Goal: Task Accomplishment & Management: Complete application form

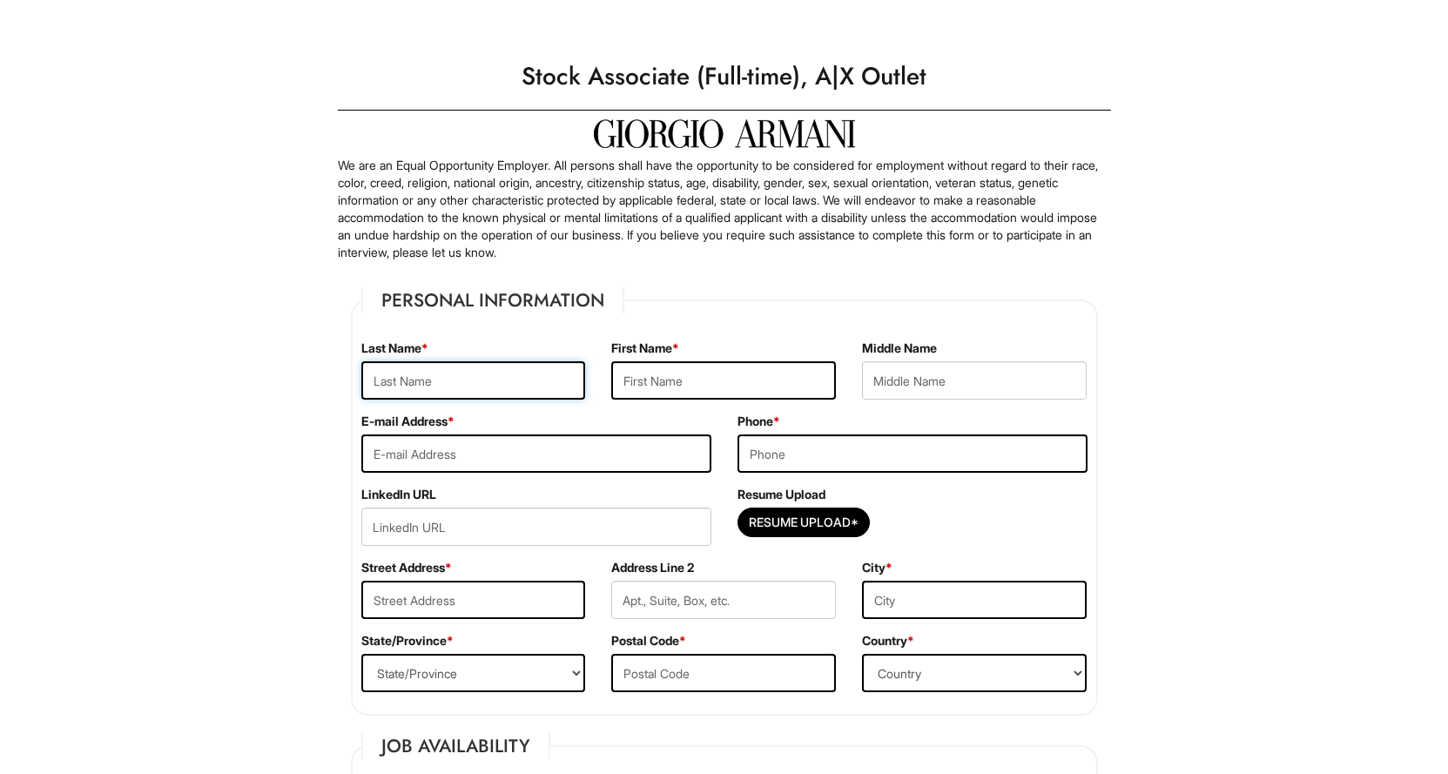
click at [476, 380] on input "text" at bounding box center [473, 380] width 225 height 38
click at [835, 529] on input "Resume Upload*" at bounding box center [803, 522] width 131 height 28
type input "C:\fakepath\PatrickLacyResume6.24.25 (2).docx"
click at [465, 391] on input "text" at bounding box center [473, 380] width 225 height 38
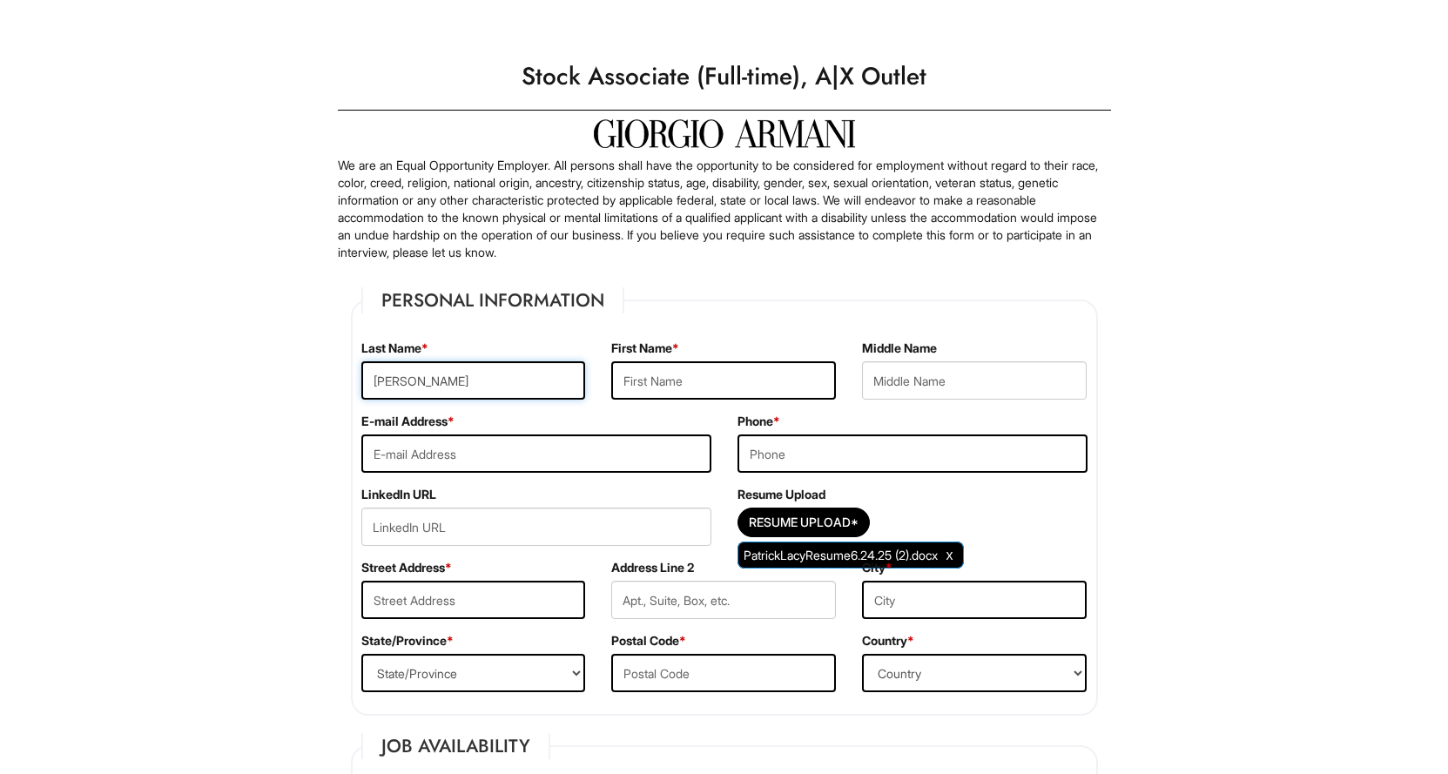
type input "Lacy"
type input "Patrick"
type input "patrickl@hfpinstitute.org"
type input "725-216-6055"
click at [426, 597] on input "text" at bounding box center [473, 600] width 225 height 38
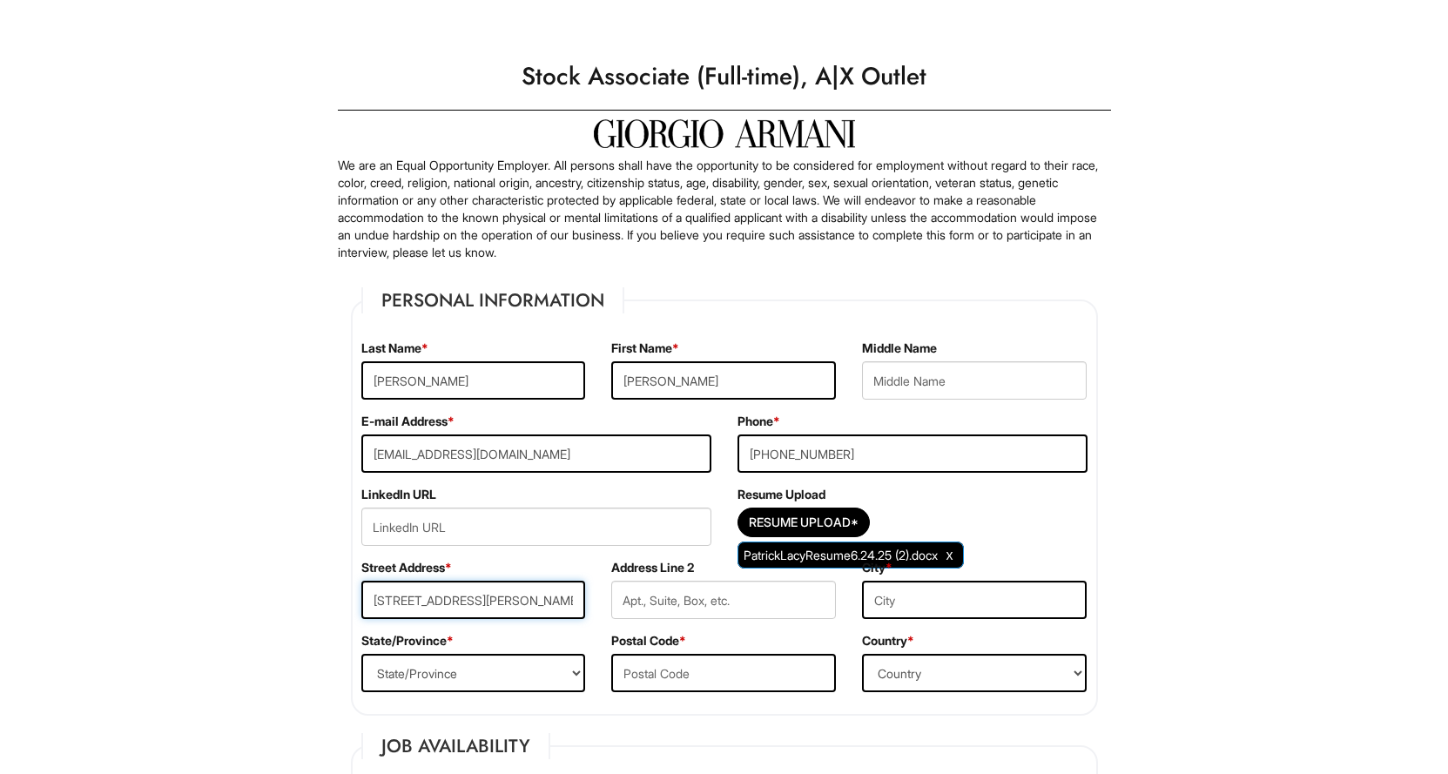
type input "3955 W Russell Rd"
click at [960, 613] on input "text" at bounding box center [974, 600] width 225 height 38
type input "Las Vegas"
click at [567, 670] on select "State/Province ALABAMA ALASKA ARIZONA ARKANSAS CALIFORNIA COLORADO CONNECTICUT …" at bounding box center [473, 673] width 225 height 38
select select "NV"
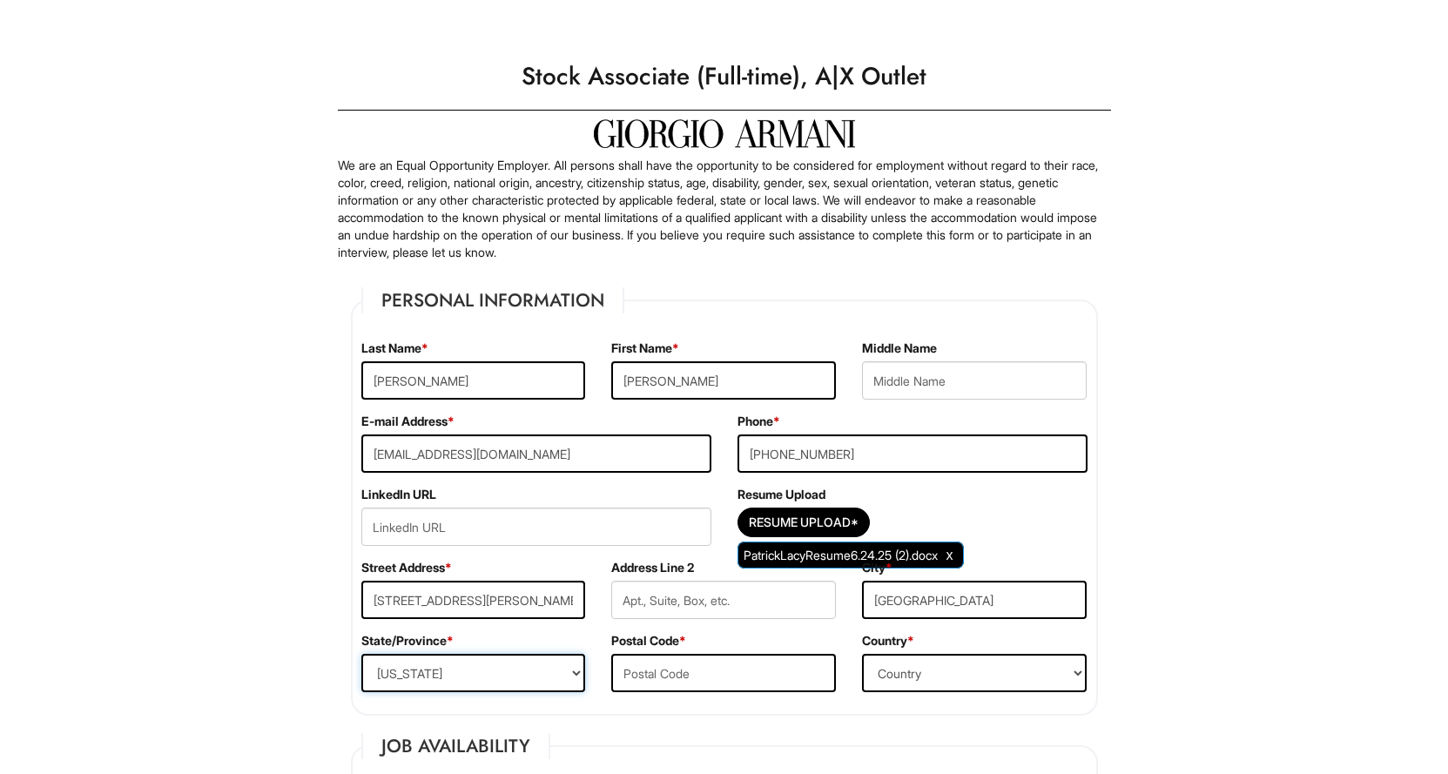
click at [361, 654] on select "State/Province ALABAMA ALASKA ARIZONA ARKANSAS CALIFORNIA COLORADO CONNECTICUT …" at bounding box center [473, 673] width 225 height 38
click at [671, 682] on input "text" at bounding box center [723, 673] width 225 height 38
type input "89118"
click at [910, 677] on select "Country Afghanistan Albania Algeria American Samoa Andorra Angola Anguilla Anta…" at bounding box center [974, 673] width 225 height 38
select select "United States of America"
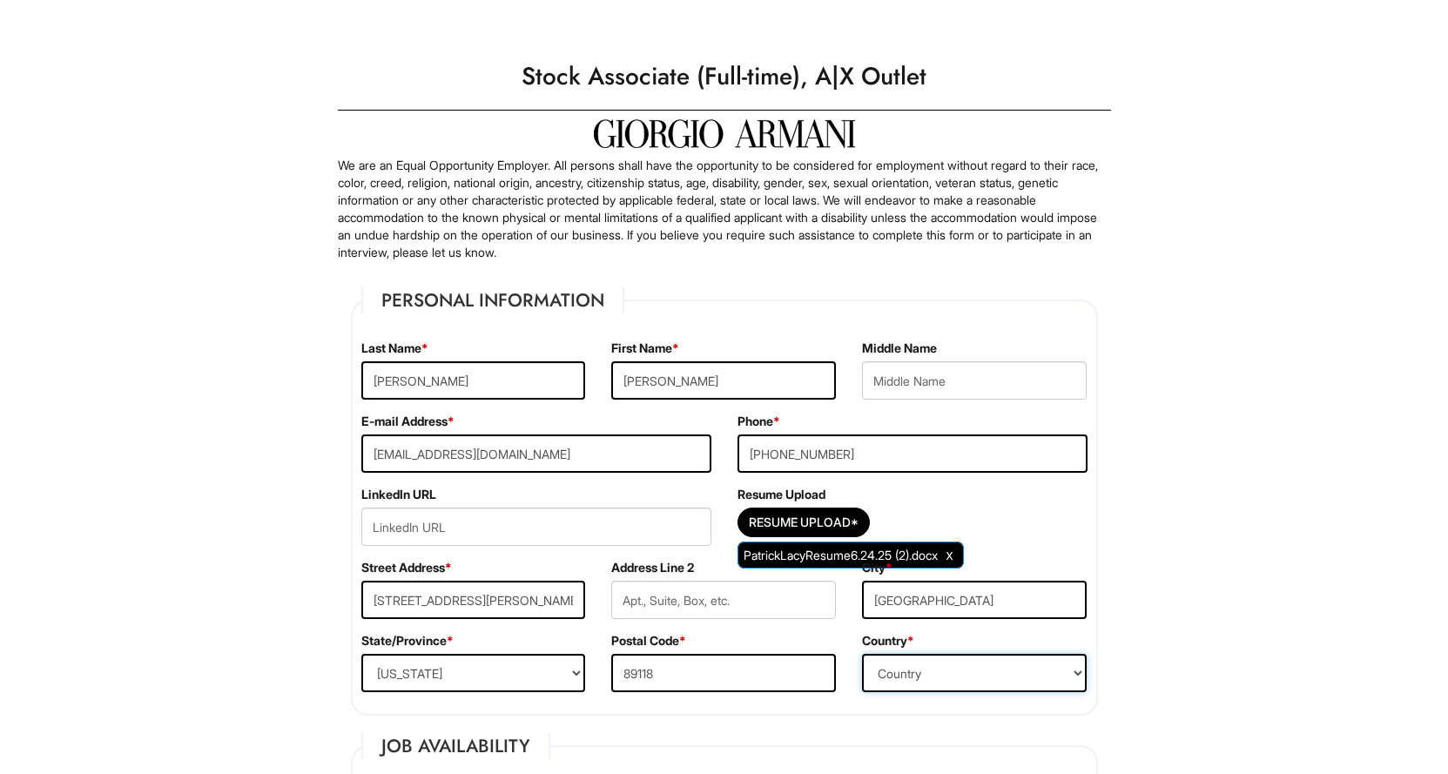
click at [862, 654] on select "Country Afghanistan Albania Algeria American Samoa Andorra Angola Anguilla Anta…" at bounding box center [974, 673] width 225 height 38
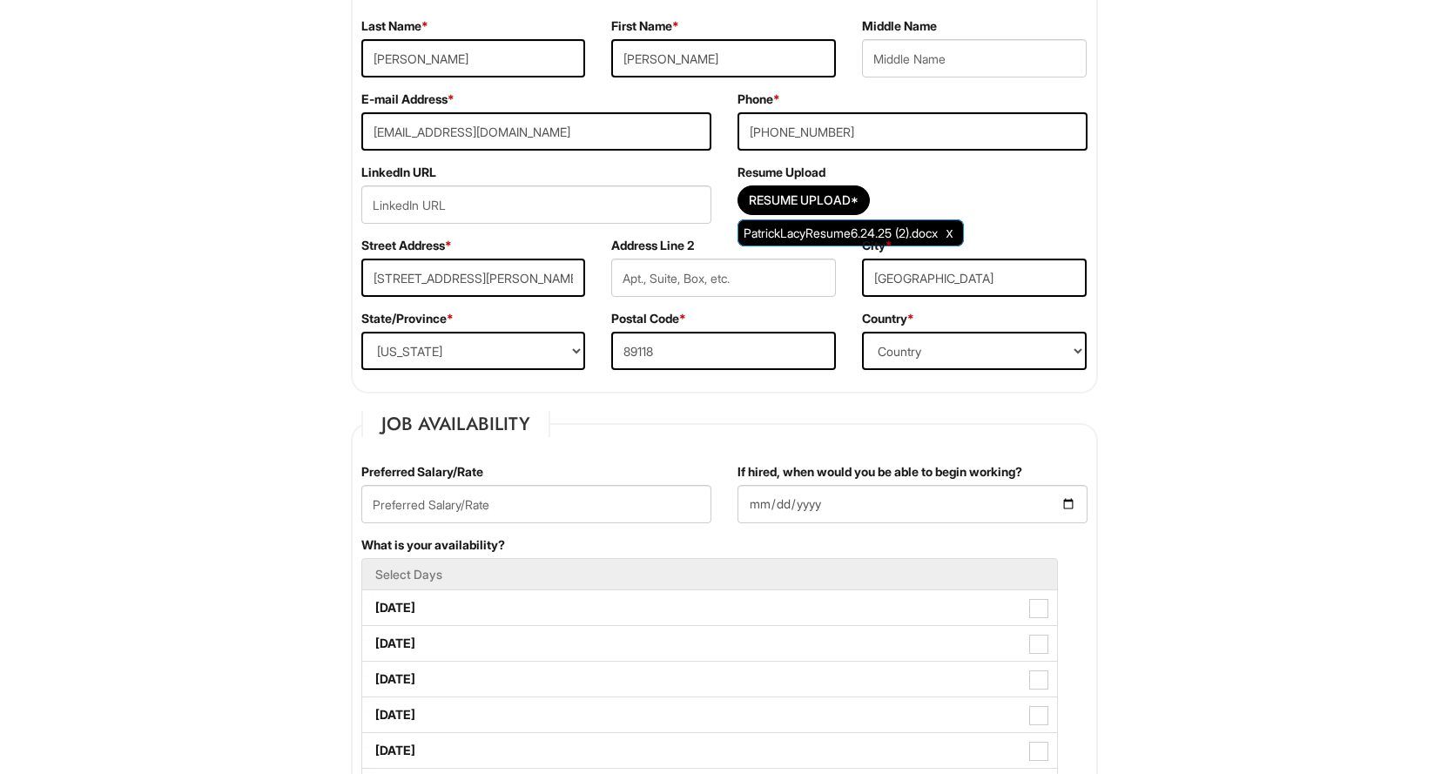
scroll to position [348, 0]
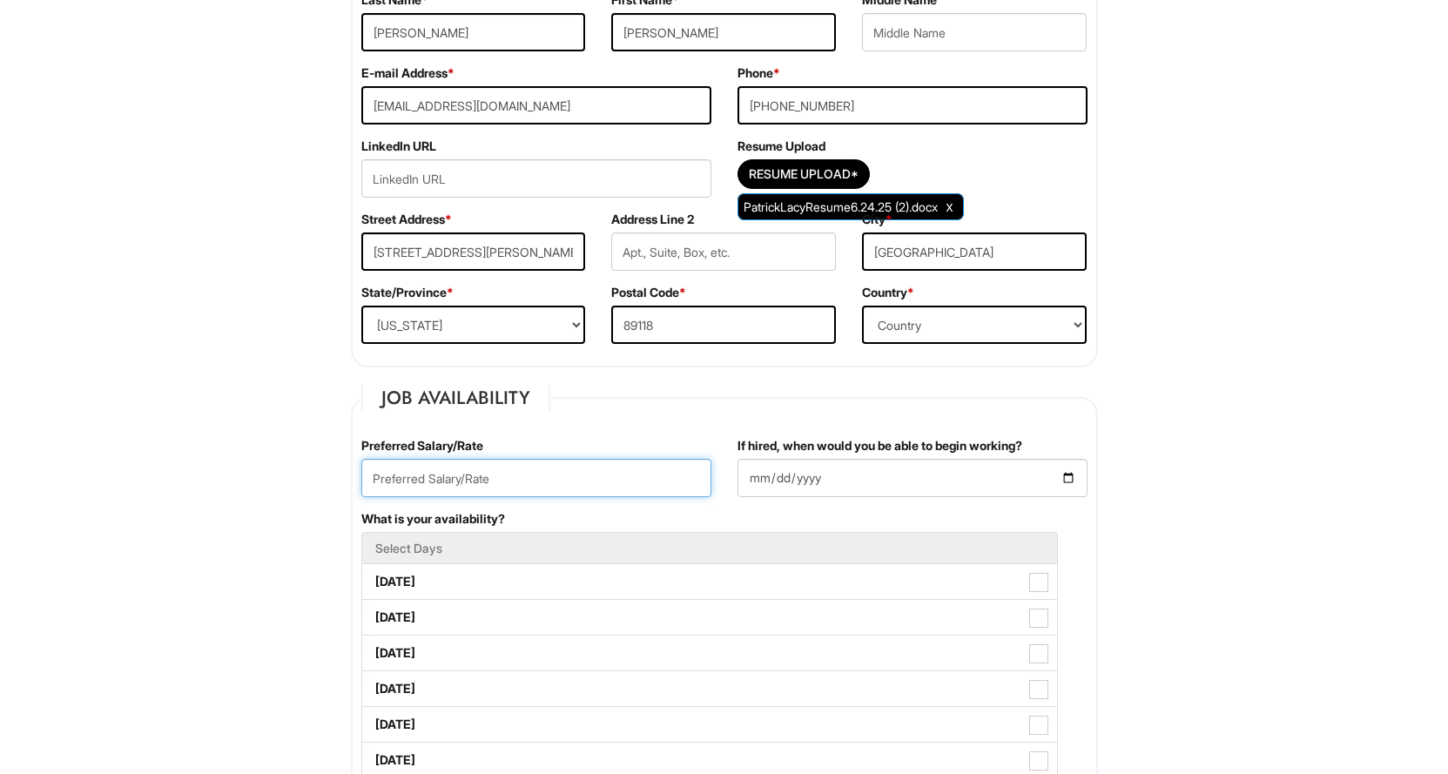
click at [578, 476] on input "text" at bounding box center [536, 478] width 350 height 38
type input "15"
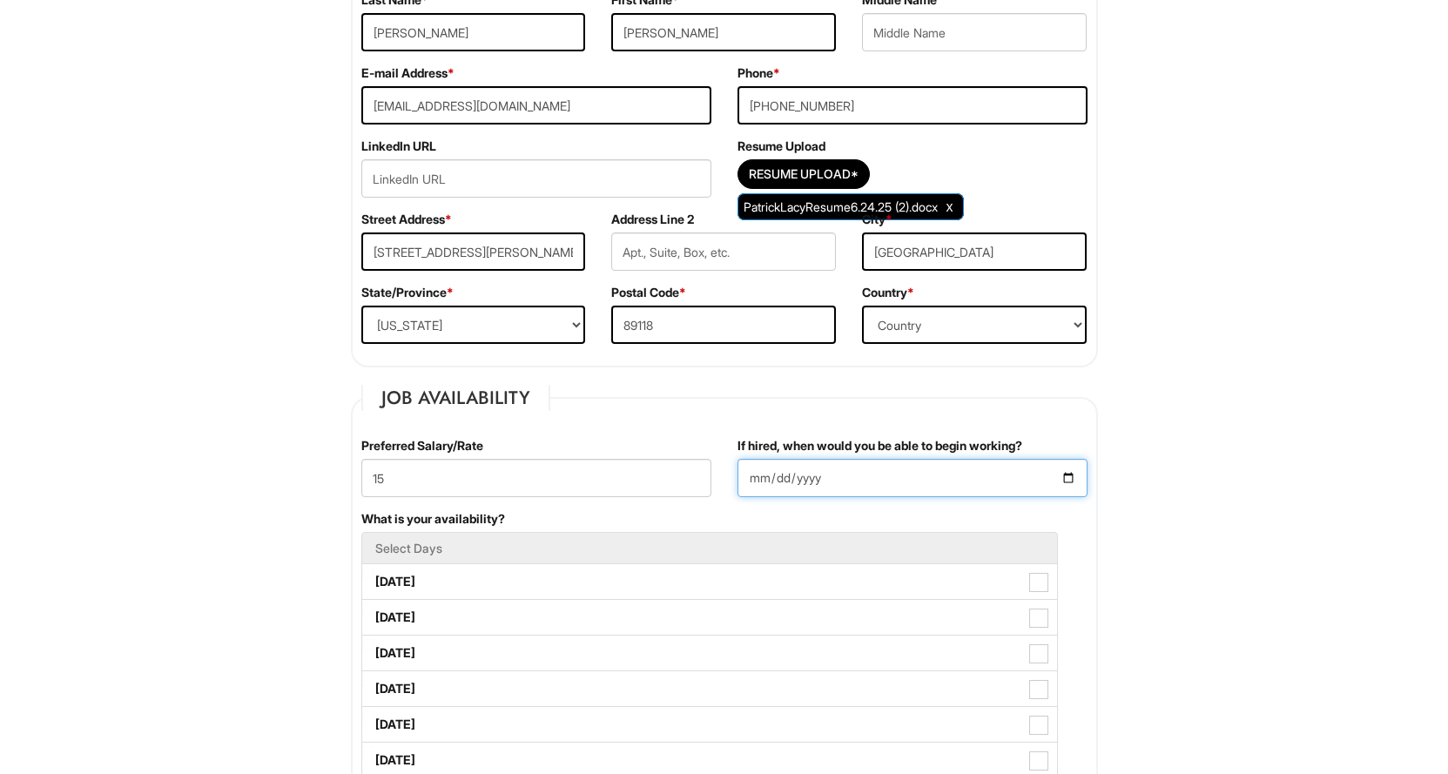
click at [1073, 481] on input "If hired, when would you be able to begin working?" at bounding box center [912, 478] width 350 height 38
type input "2025-09-01"
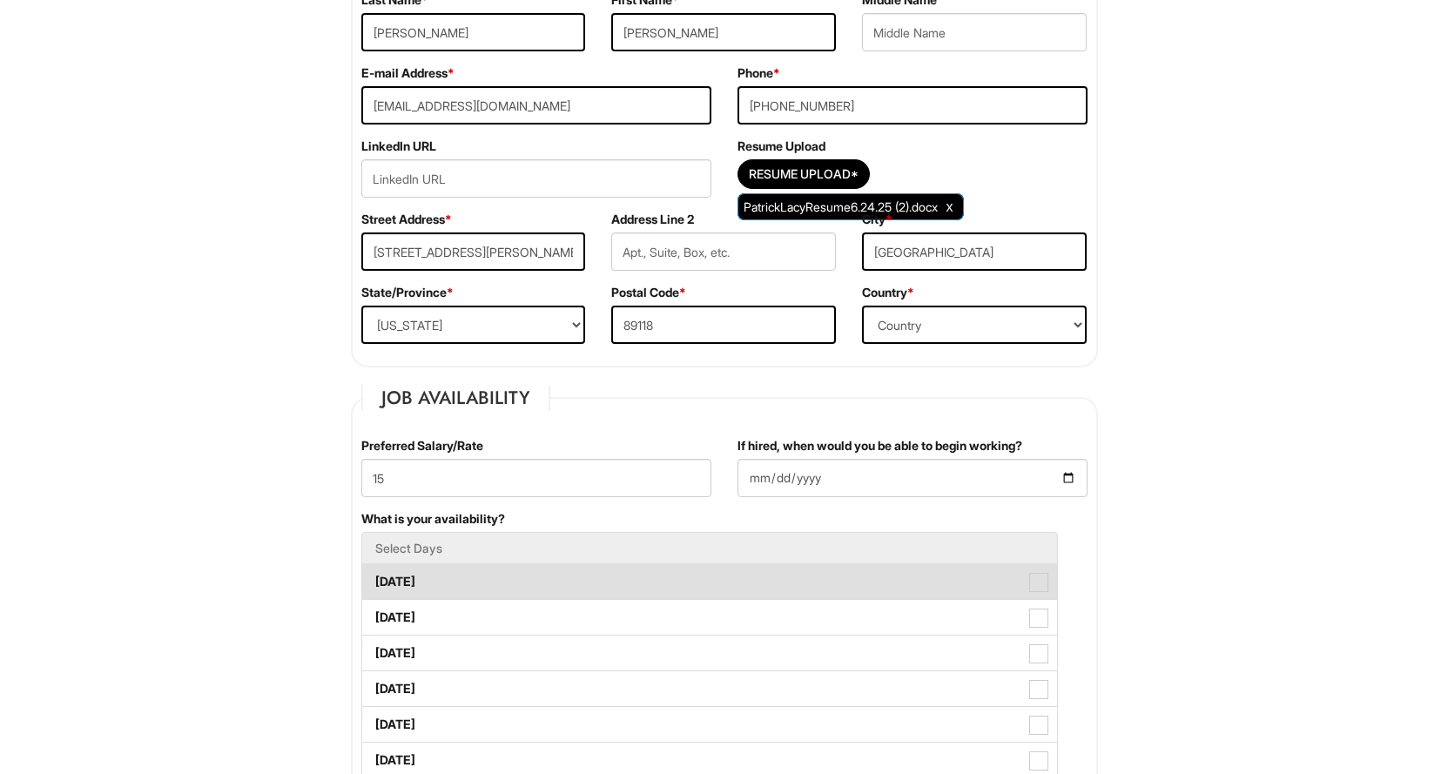
click at [1047, 584] on span at bounding box center [1038, 582] width 19 height 19
click at [374, 579] on Available_Monday "Monday" at bounding box center [367, 573] width 11 height 11
checkbox Available_Monday "true"
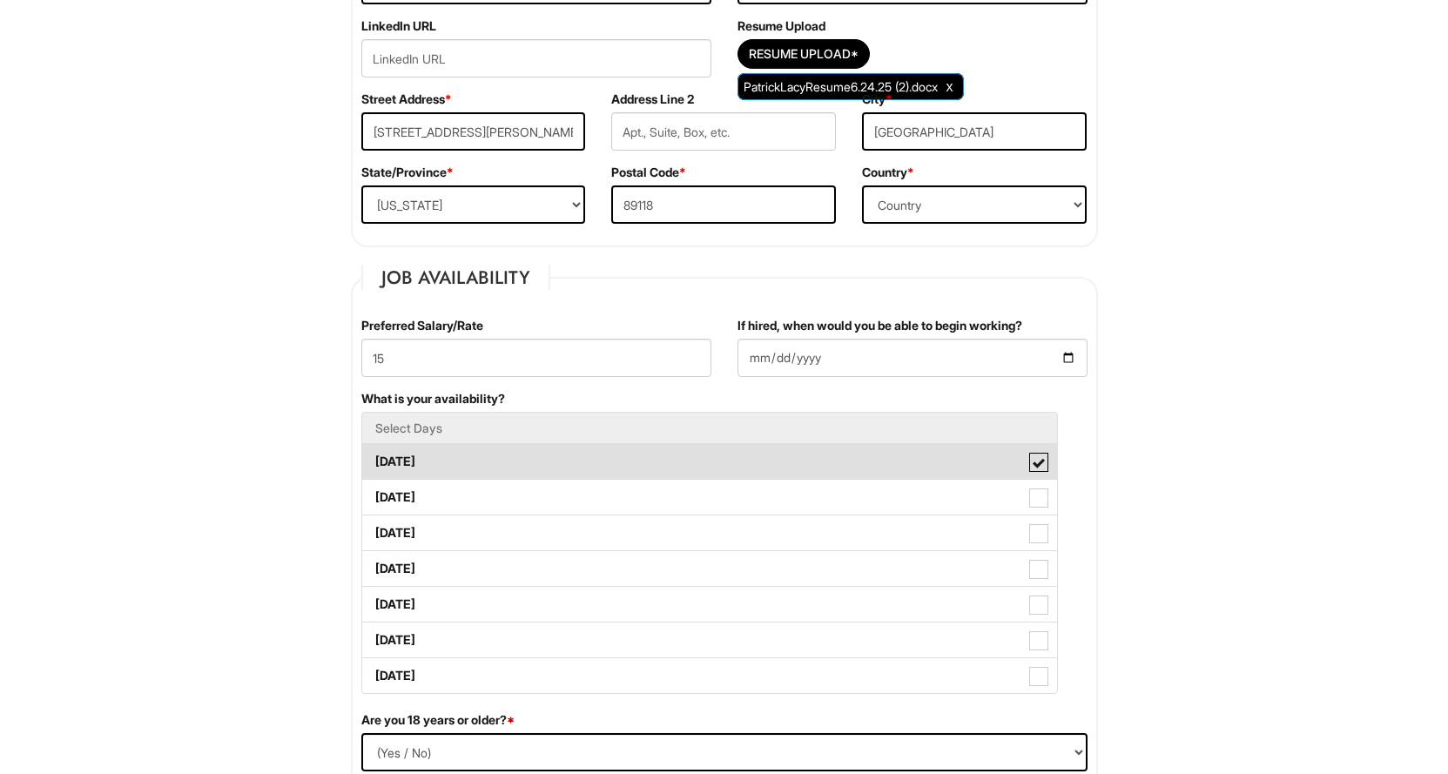
scroll to position [522, 0]
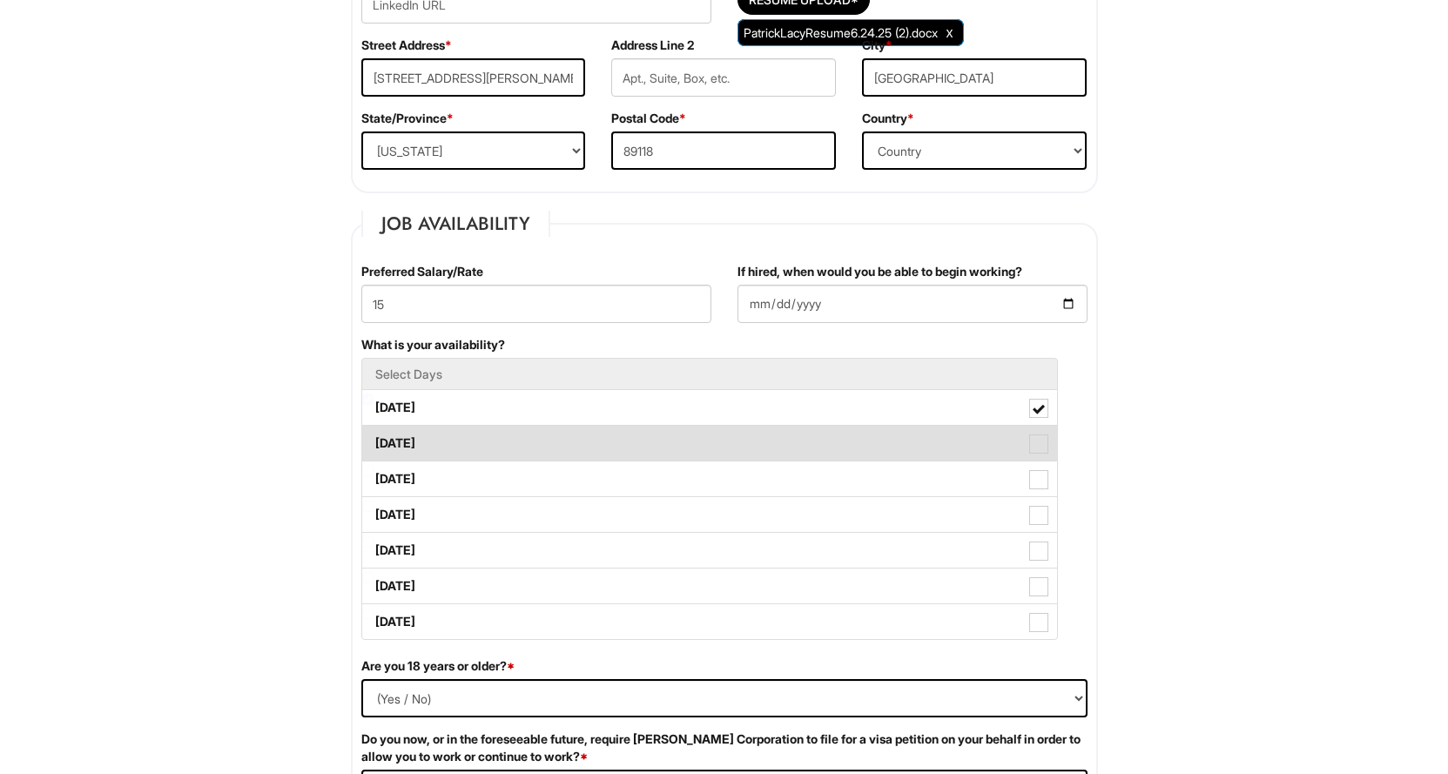
click at [1038, 448] on span at bounding box center [1038, 443] width 19 height 19
click at [374, 441] on Available_Tuesday "Tuesday" at bounding box center [367, 434] width 11 height 11
checkbox Available_Tuesday "true"
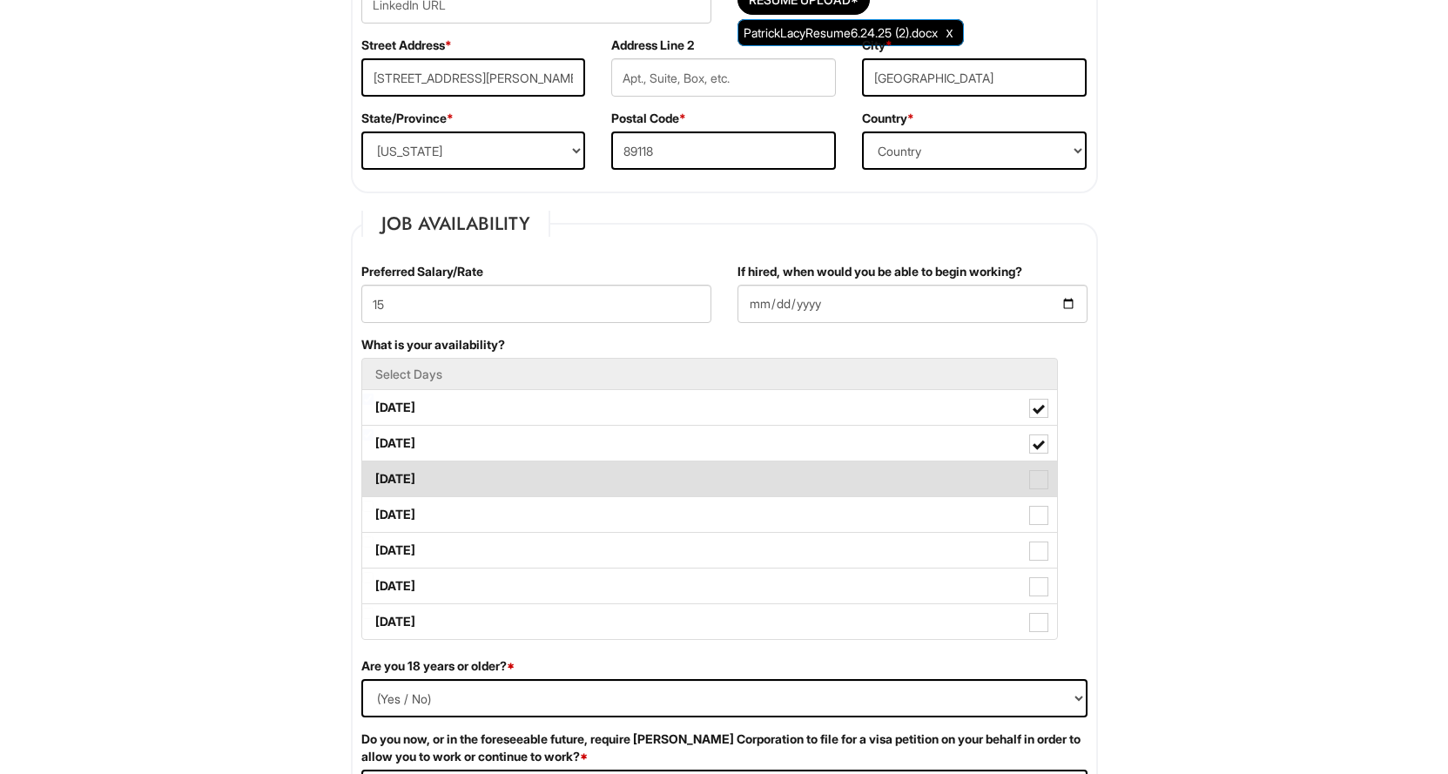
click at [1034, 482] on span at bounding box center [1038, 479] width 19 height 19
click at [374, 476] on Available_Wednesday "Wednesday" at bounding box center [367, 470] width 11 height 11
checkbox Available_Wednesday "true"
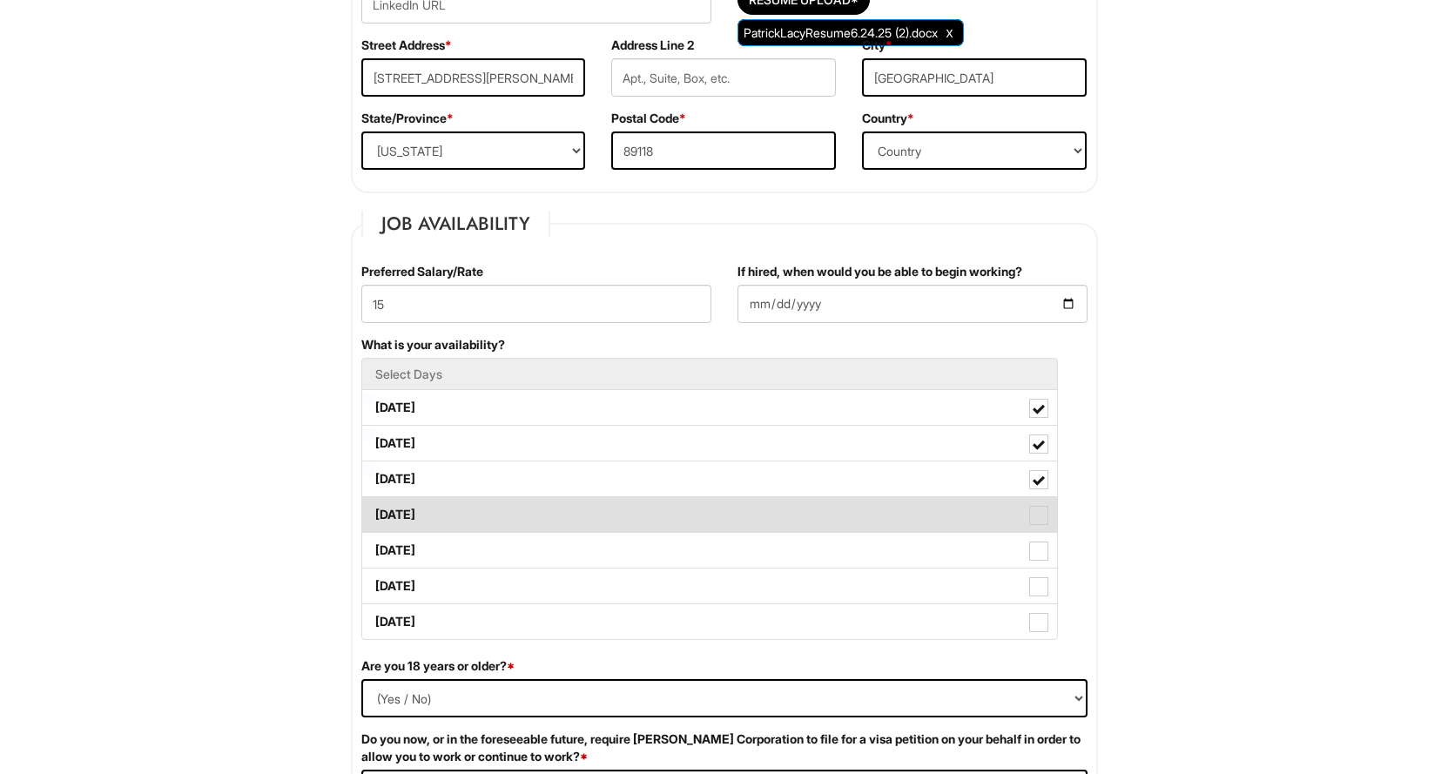
click at [1041, 507] on span at bounding box center [1038, 515] width 19 height 19
click at [374, 507] on Available_Thursday "Thursday" at bounding box center [367, 506] width 11 height 11
checkbox Available_Thursday "true"
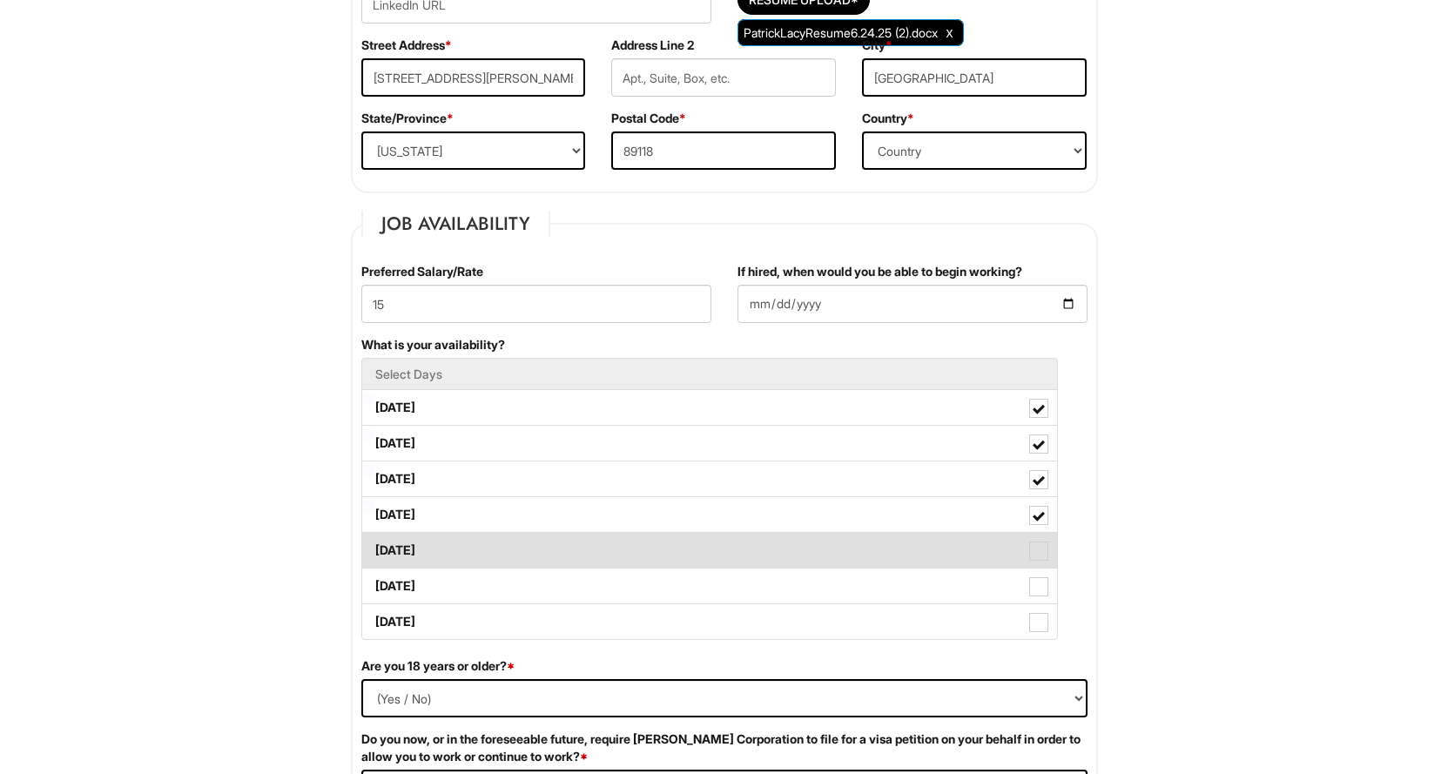
click at [1036, 546] on span at bounding box center [1038, 551] width 19 height 19
click at [374, 546] on Available_Friday "Friday" at bounding box center [367, 541] width 11 height 11
checkbox Available_Friday "true"
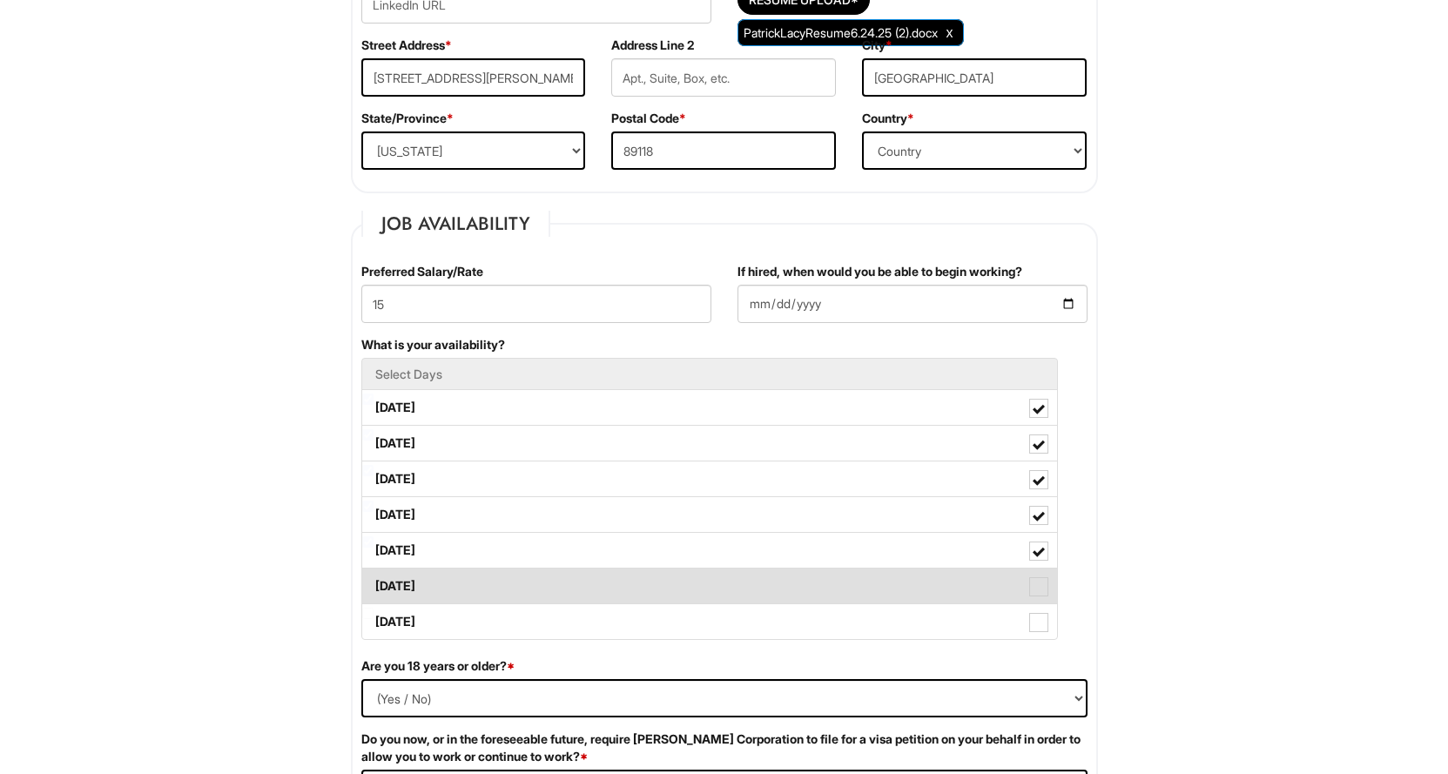
click at [1035, 584] on span at bounding box center [1038, 586] width 19 height 19
click at [374, 583] on Available_Saturday "Saturday" at bounding box center [367, 577] width 11 height 11
checkbox Available_Saturday "true"
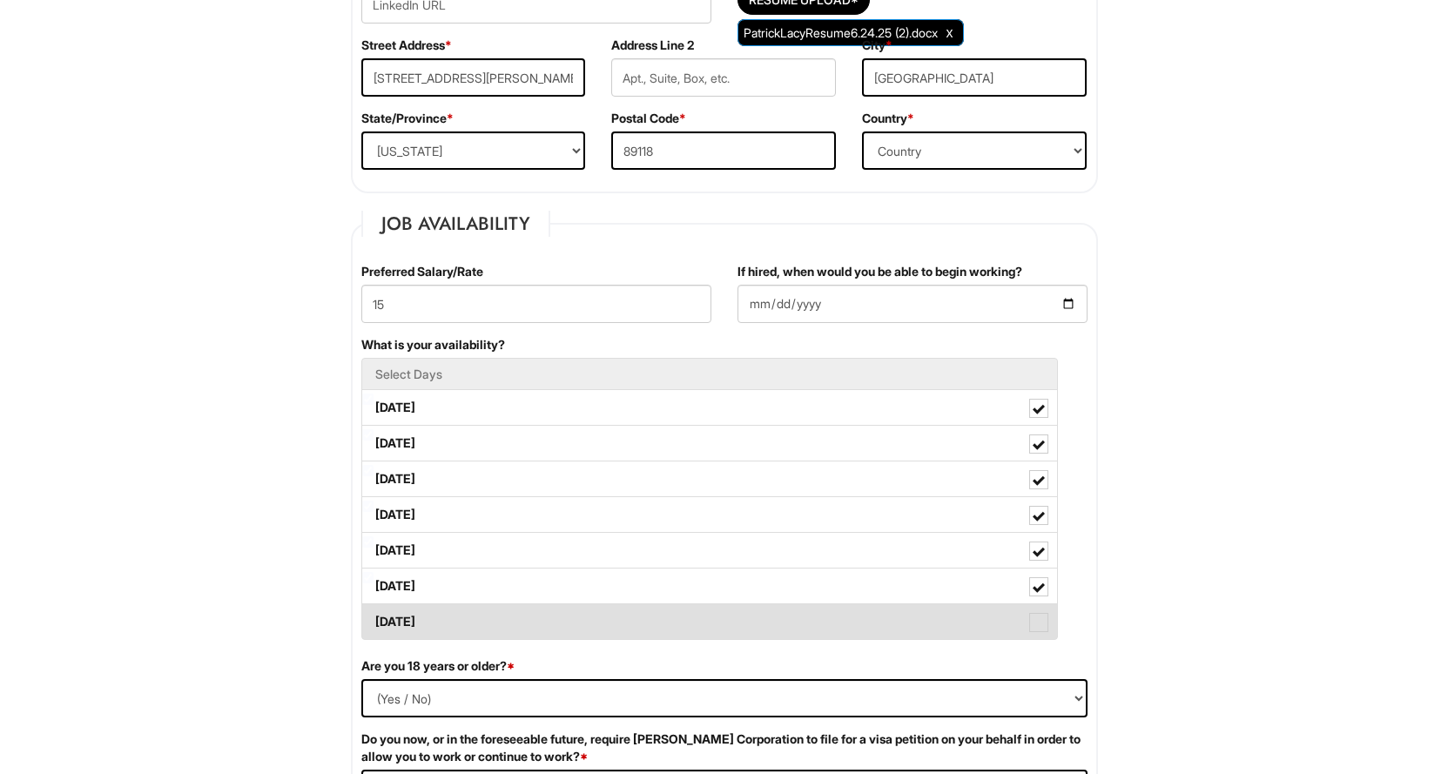
click at [1039, 614] on span at bounding box center [1038, 622] width 19 height 19
click at [374, 614] on Available_Sunday "Sunday" at bounding box center [367, 613] width 11 height 11
checkbox Available_Sunday "true"
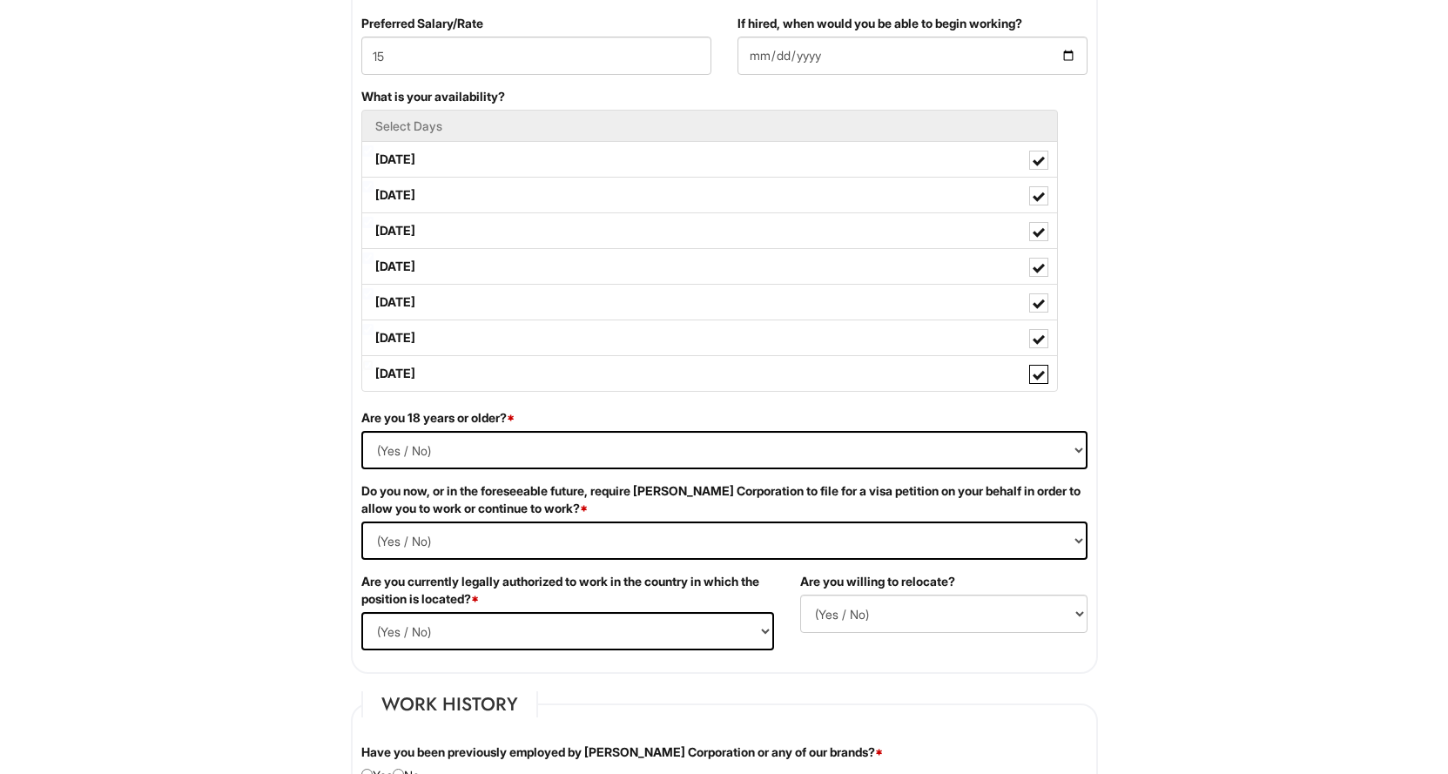
scroll to position [784, 0]
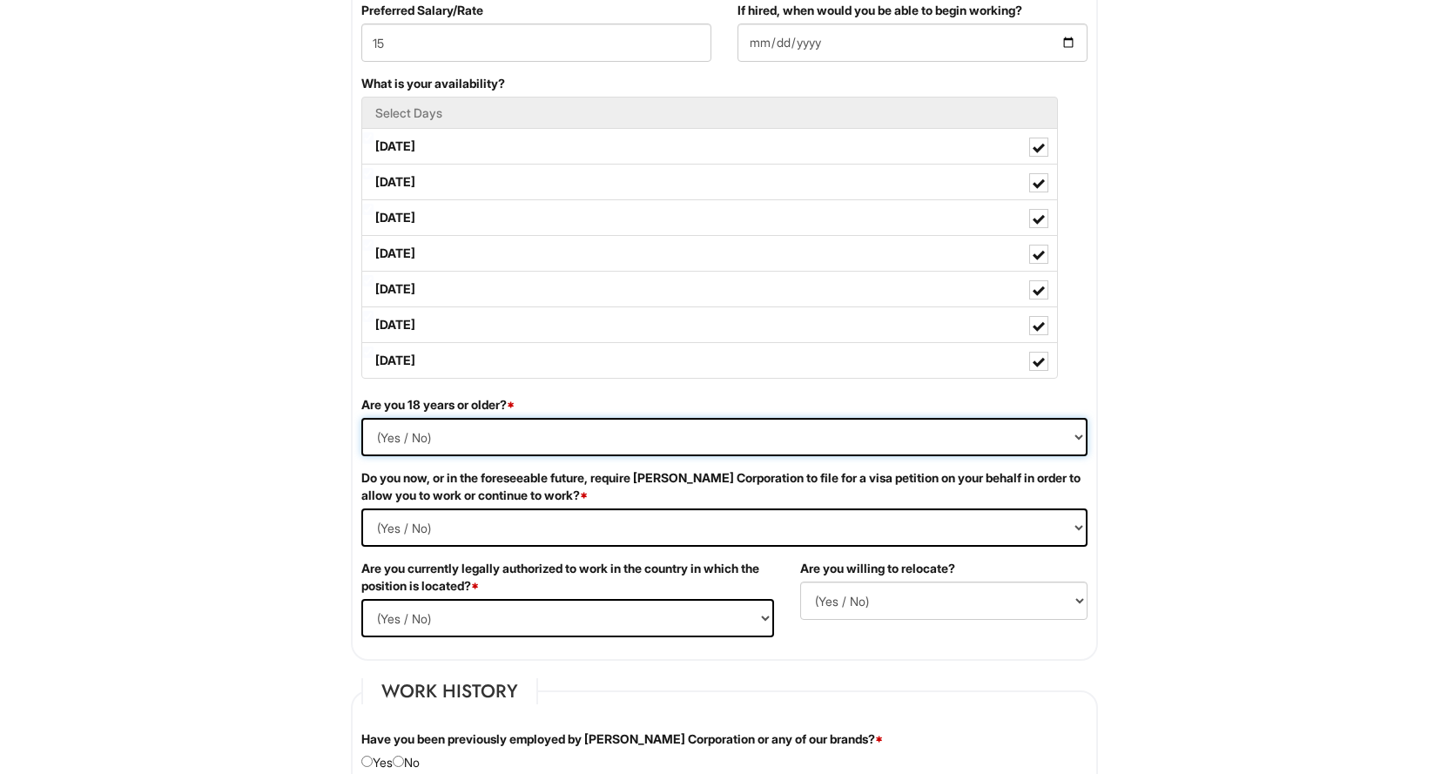
click at [630, 438] on select "(Yes / No) Yes No" at bounding box center [724, 437] width 726 height 38
select select "Yes"
click at [361, 418] on select "(Yes / No) Yes No" at bounding box center [724, 437] width 726 height 38
click at [461, 524] on Required "(Yes / No) Yes No" at bounding box center [724, 527] width 726 height 38
select Required "No"
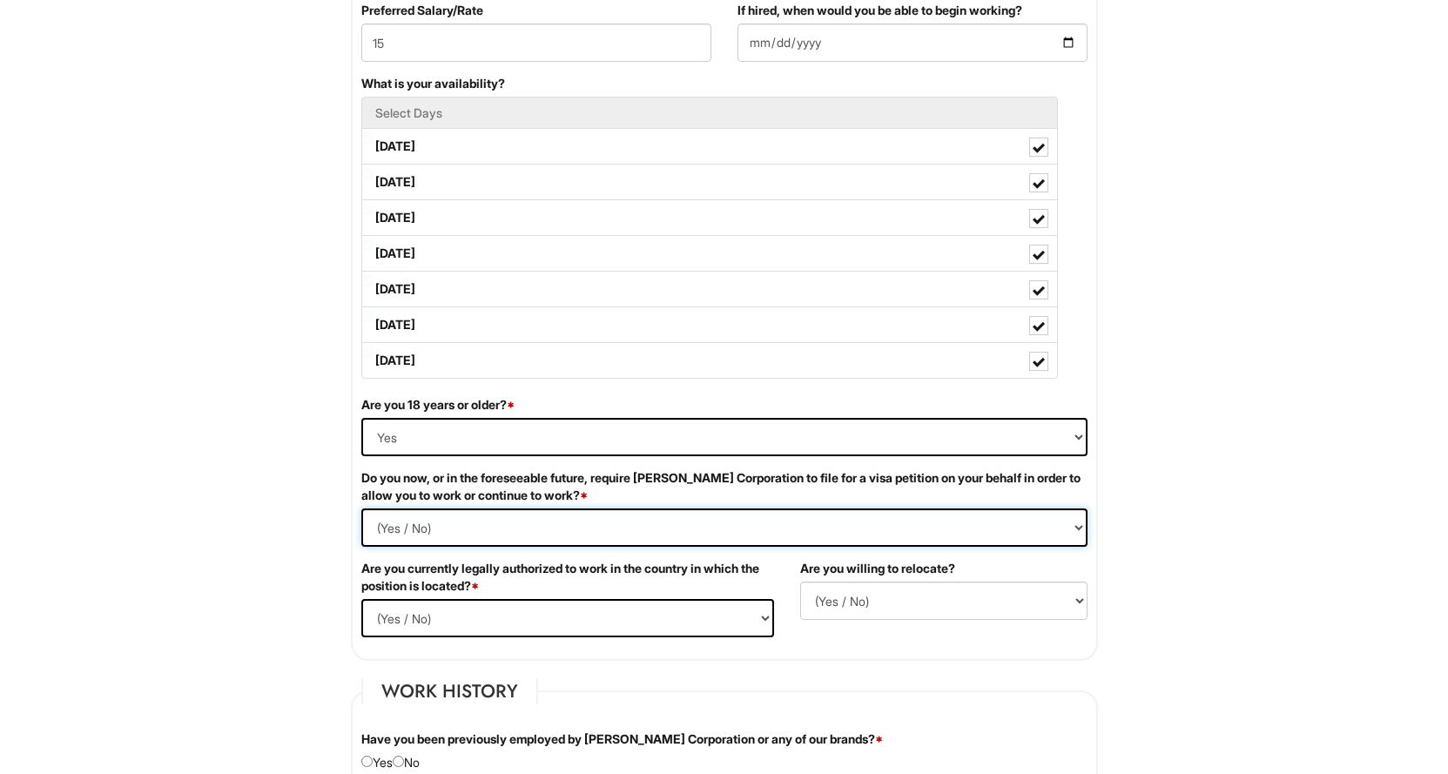
click at [361, 508] on Required "(Yes / No) Yes No" at bounding box center [724, 527] width 726 height 38
click at [440, 618] on select "(Yes / No) Yes No" at bounding box center [567, 618] width 413 height 38
select select "Yes"
click at [361, 599] on select "(Yes / No) Yes No" at bounding box center [567, 618] width 413 height 38
click at [988, 596] on select "(Yes / No) No Yes" at bounding box center [943, 601] width 287 height 38
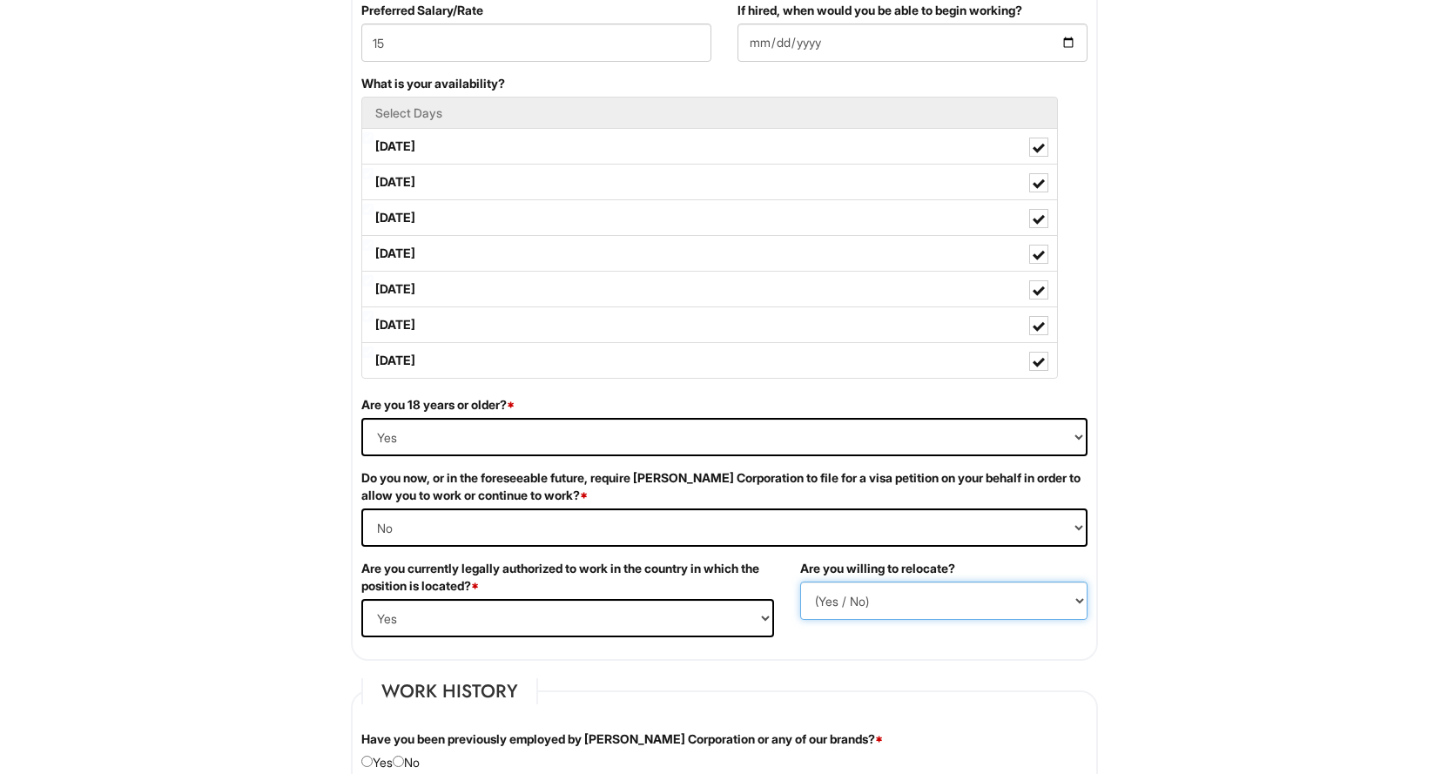
select select "N"
click at [800, 582] on select "(Yes / No) No Yes" at bounding box center [943, 601] width 287 height 38
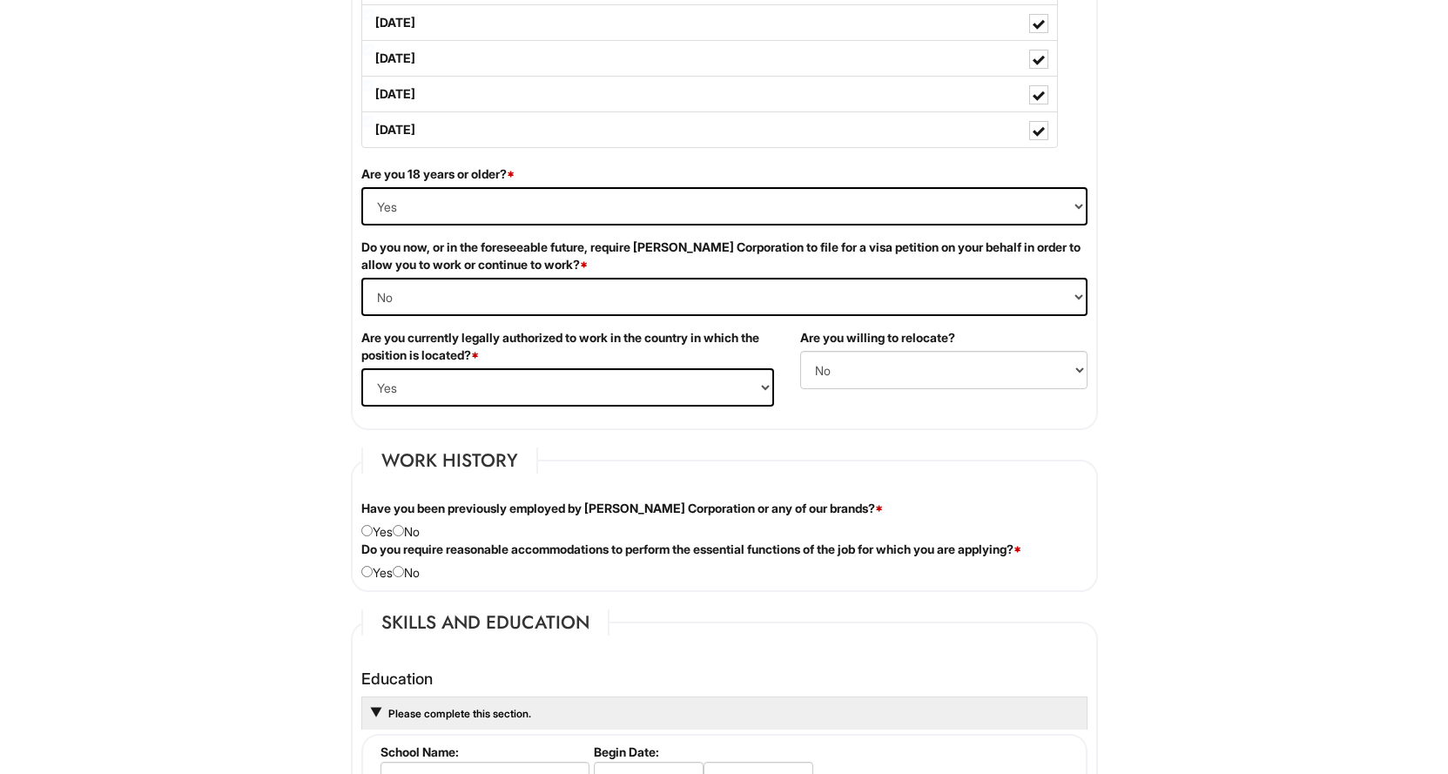
scroll to position [1045, 0]
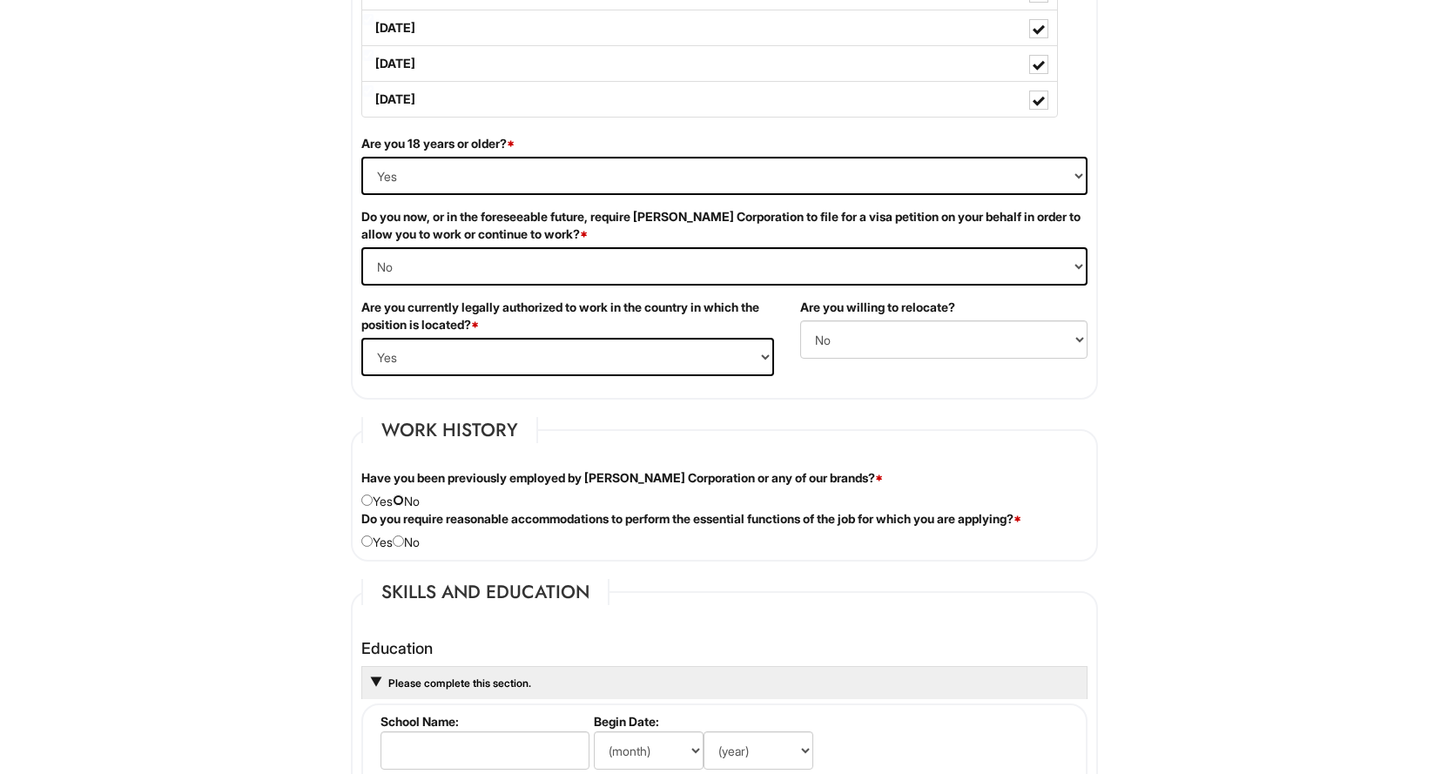
click at [404, 496] on input "radio" at bounding box center [398, 500] width 11 height 11
radio input "true"
click at [404, 542] on input "radio" at bounding box center [398, 540] width 11 height 11
radio input "true"
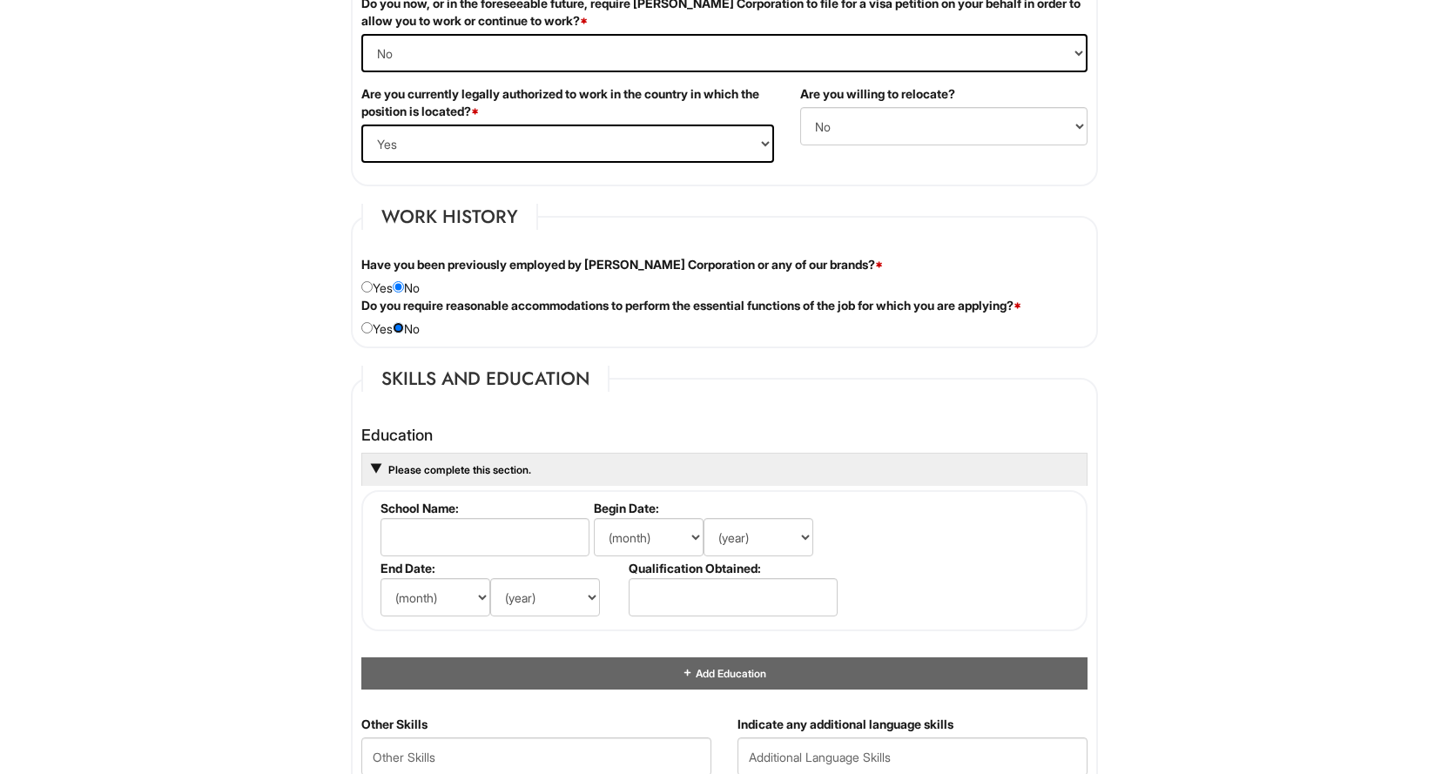
scroll to position [1306, 0]
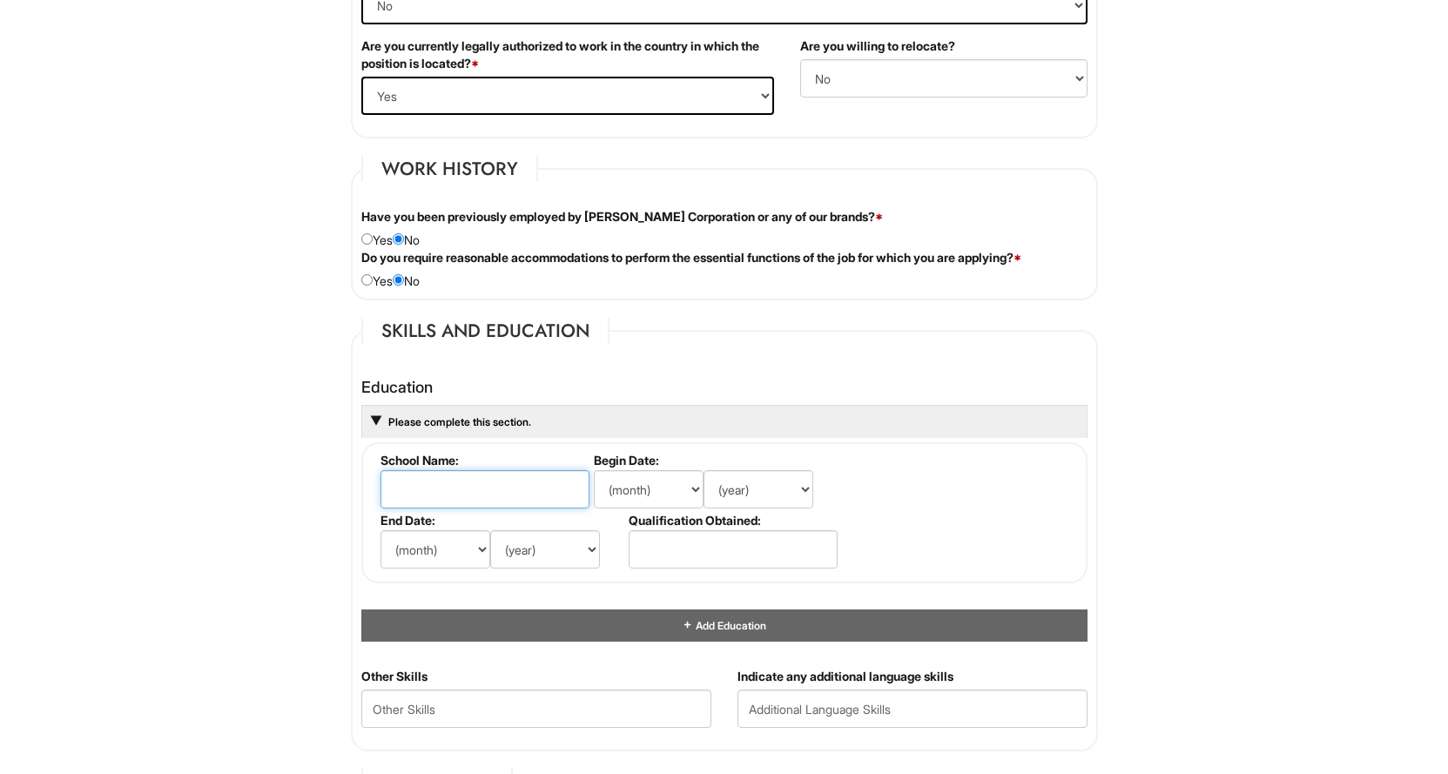
click at [523, 493] on input "text" at bounding box center [484, 489] width 209 height 38
type input "Mumford High School"
click at [692, 541] on input "text" at bounding box center [733, 549] width 209 height 38
type input "Diploma"
click at [1157, 464] on html "Please Complete This Form 1 2 3 Stock Associate (Full-time), A|X Outlet PLEASE …" at bounding box center [724, 395] width 1448 height 3402
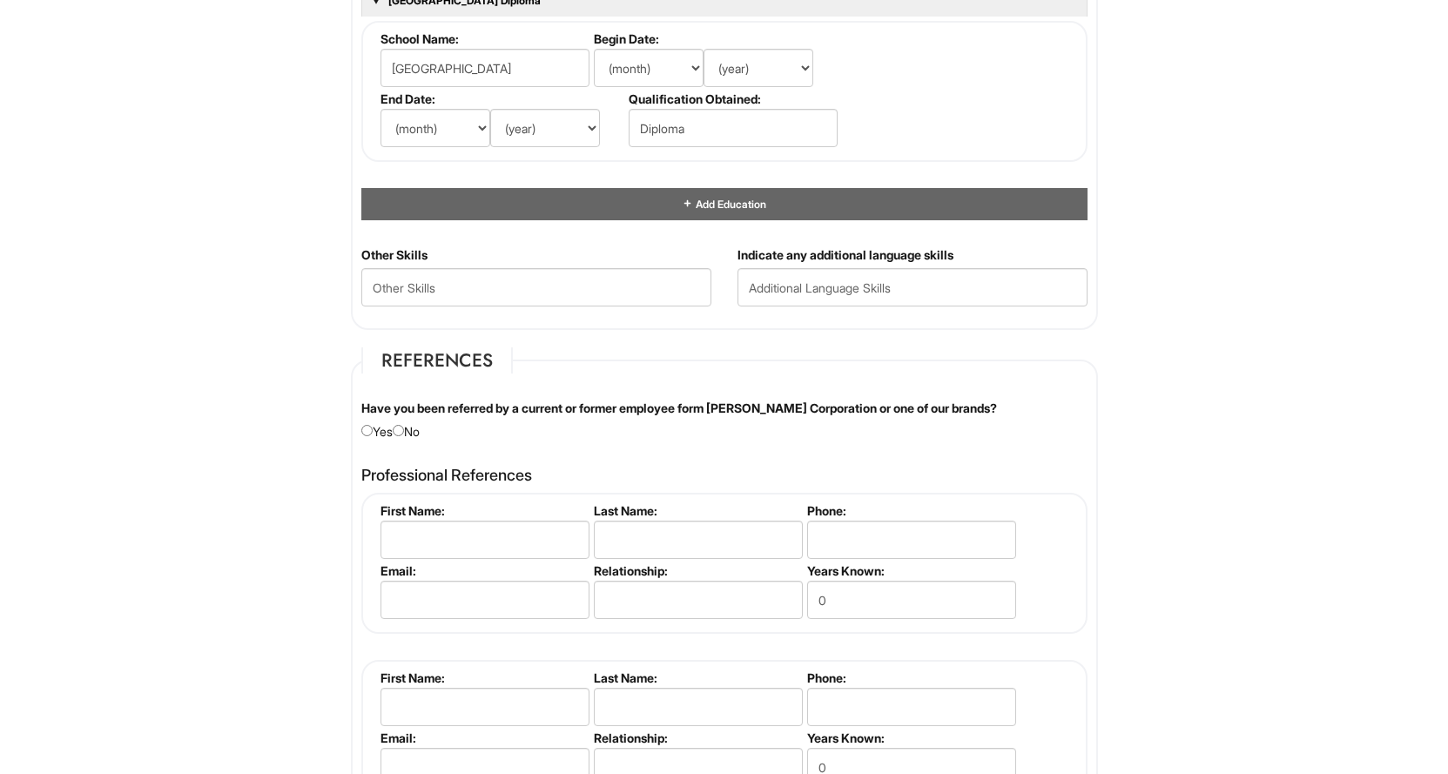
scroll to position [1741, 0]
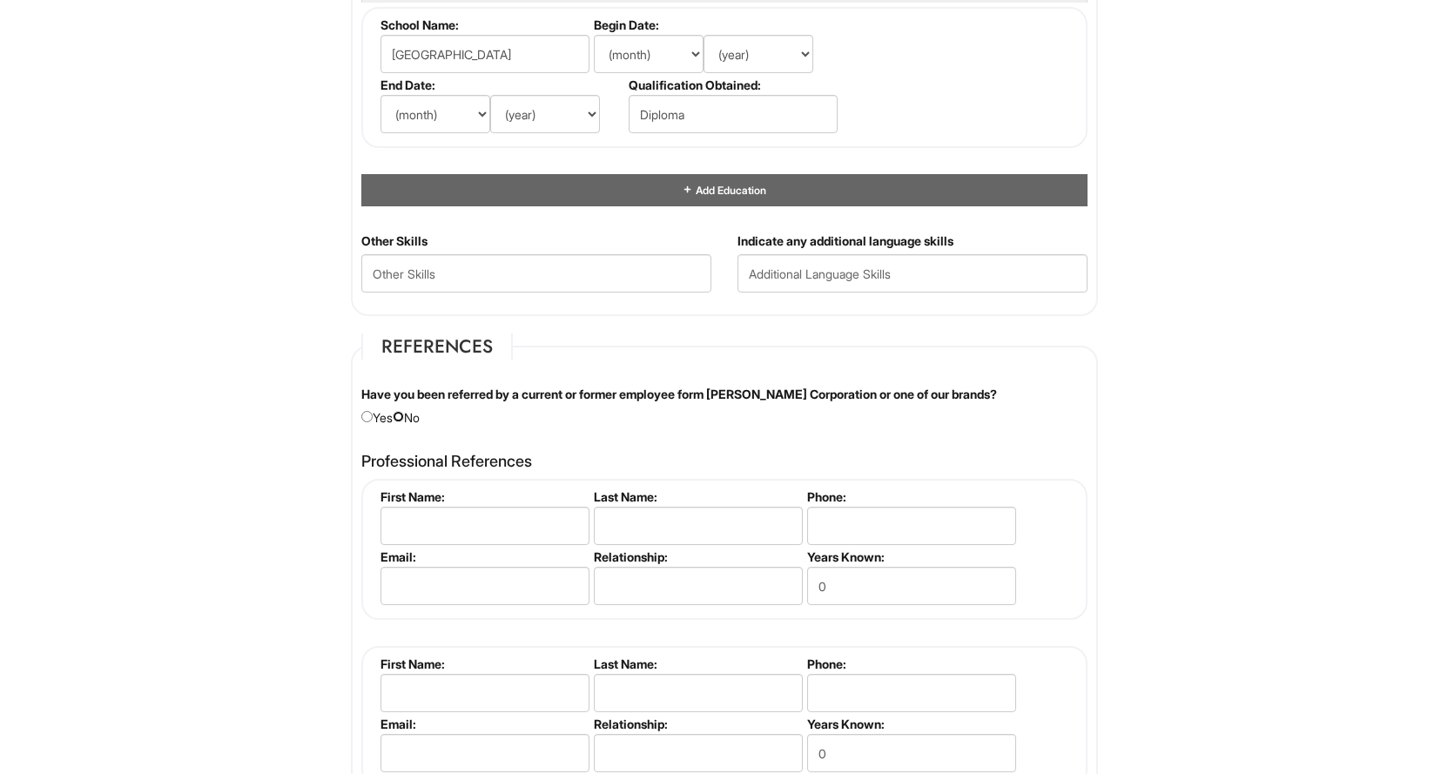
click at [402, 414] on input "radio" at bounding box center [398, 416] width 11 height 11
radio input "true"
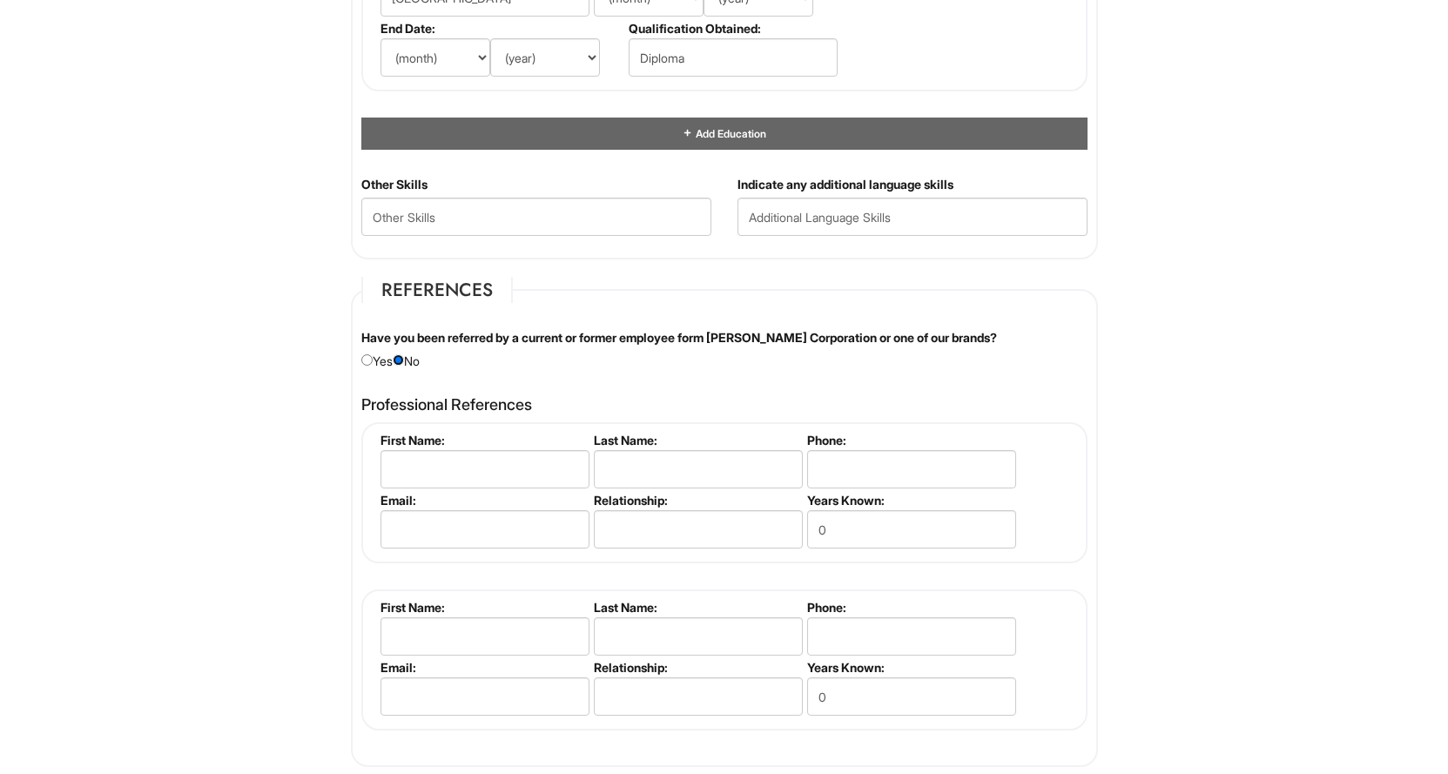
scroll to position [1828, 0]
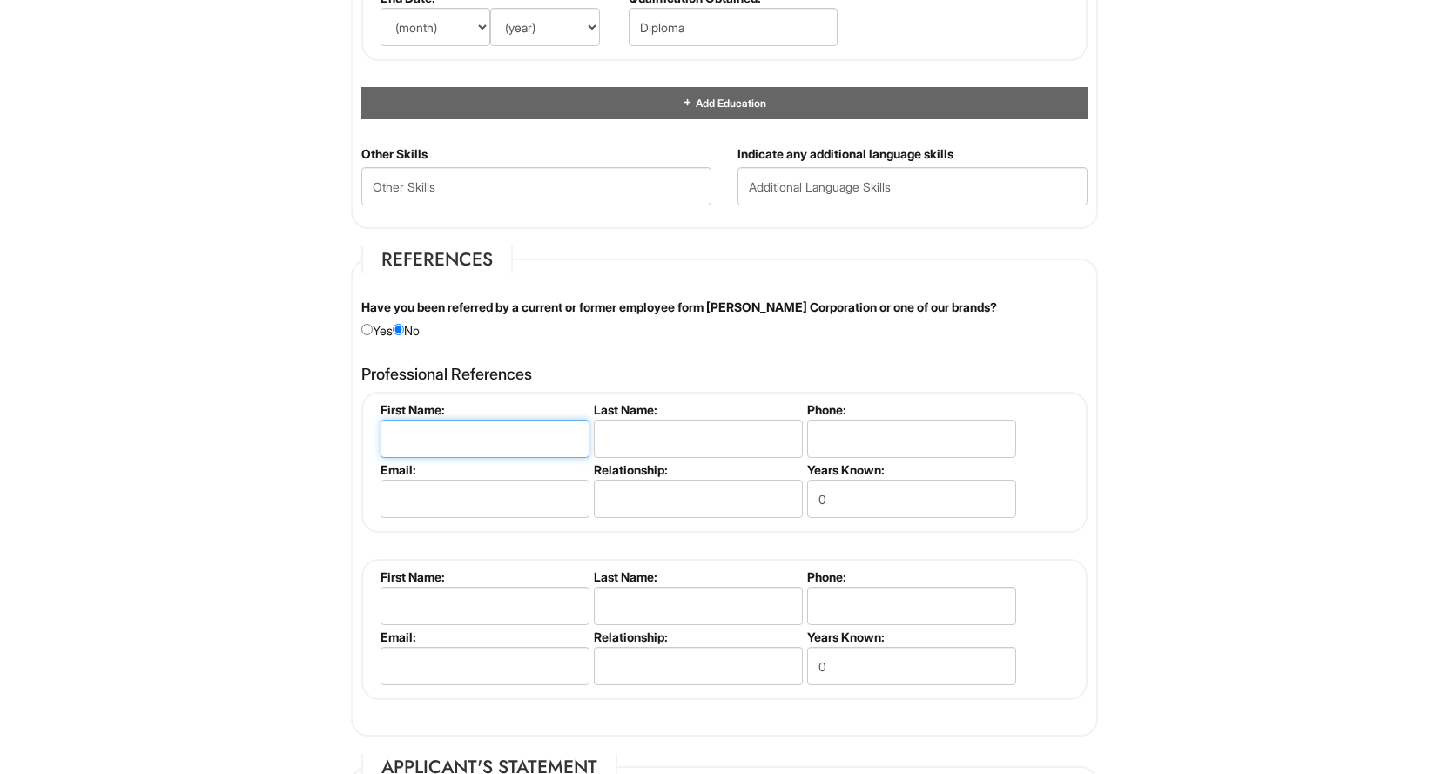
click at [467, 433] on input "text" at bounding box center [484, 439] width 209 height 38
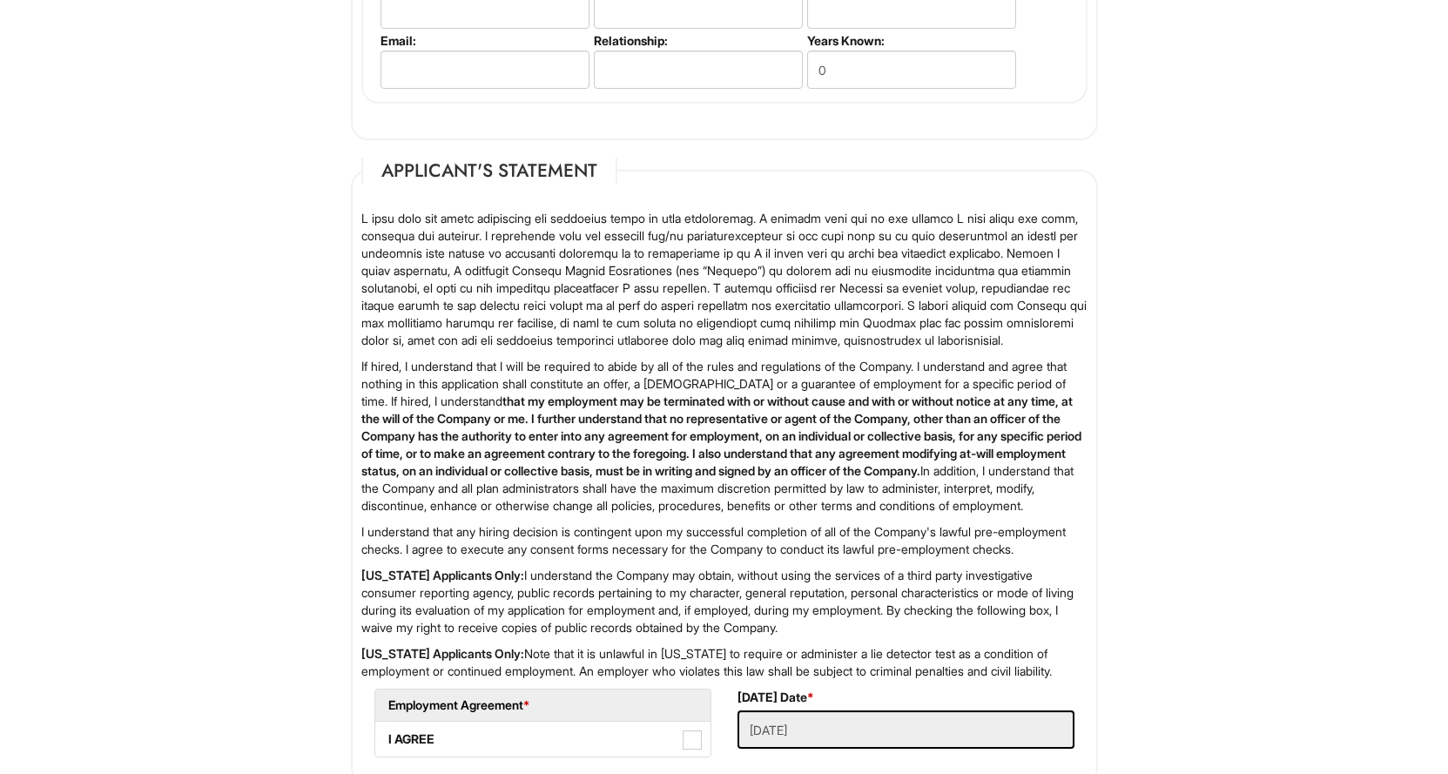
scroll to position [2697, 0]
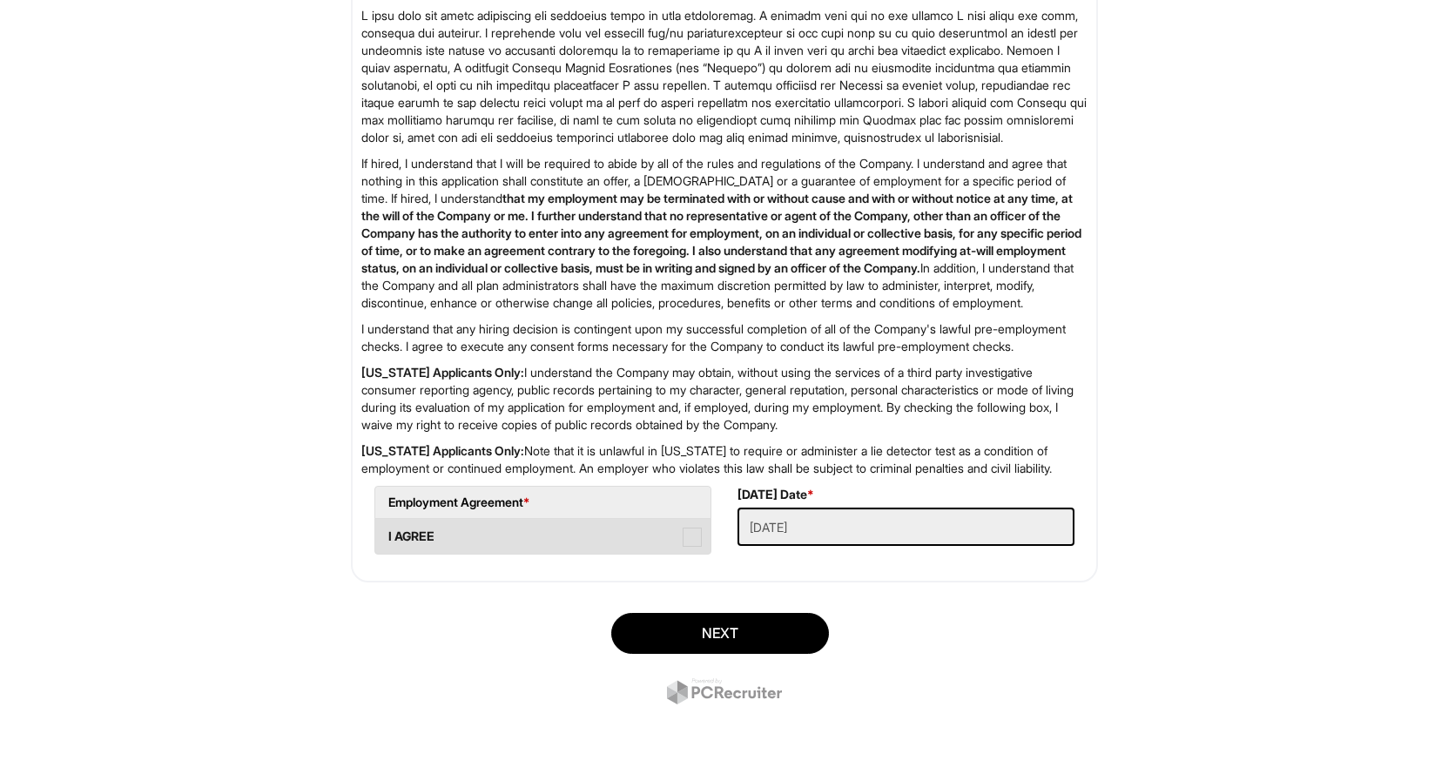
click at [526, 540] on label "I AGREE" at bounding box center [542, 536] width 335 height 35
click at [387, 534] on AGREE "I AGREE" at bounding box center [380, 527] width 11 height 11
checkbox AGREE "true"
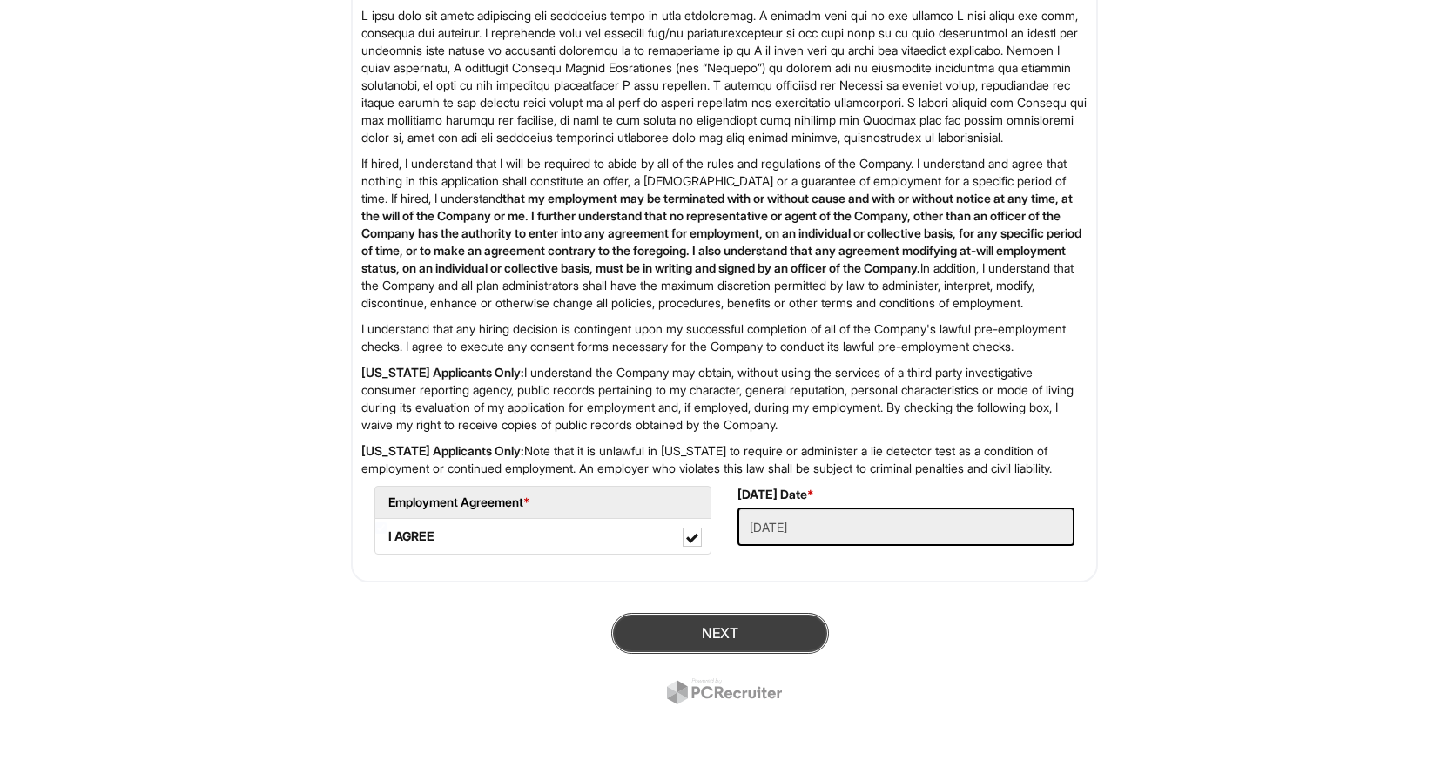
click at [744, 628] on button "Next" at bounding box center [720, 633] width 218 height 41
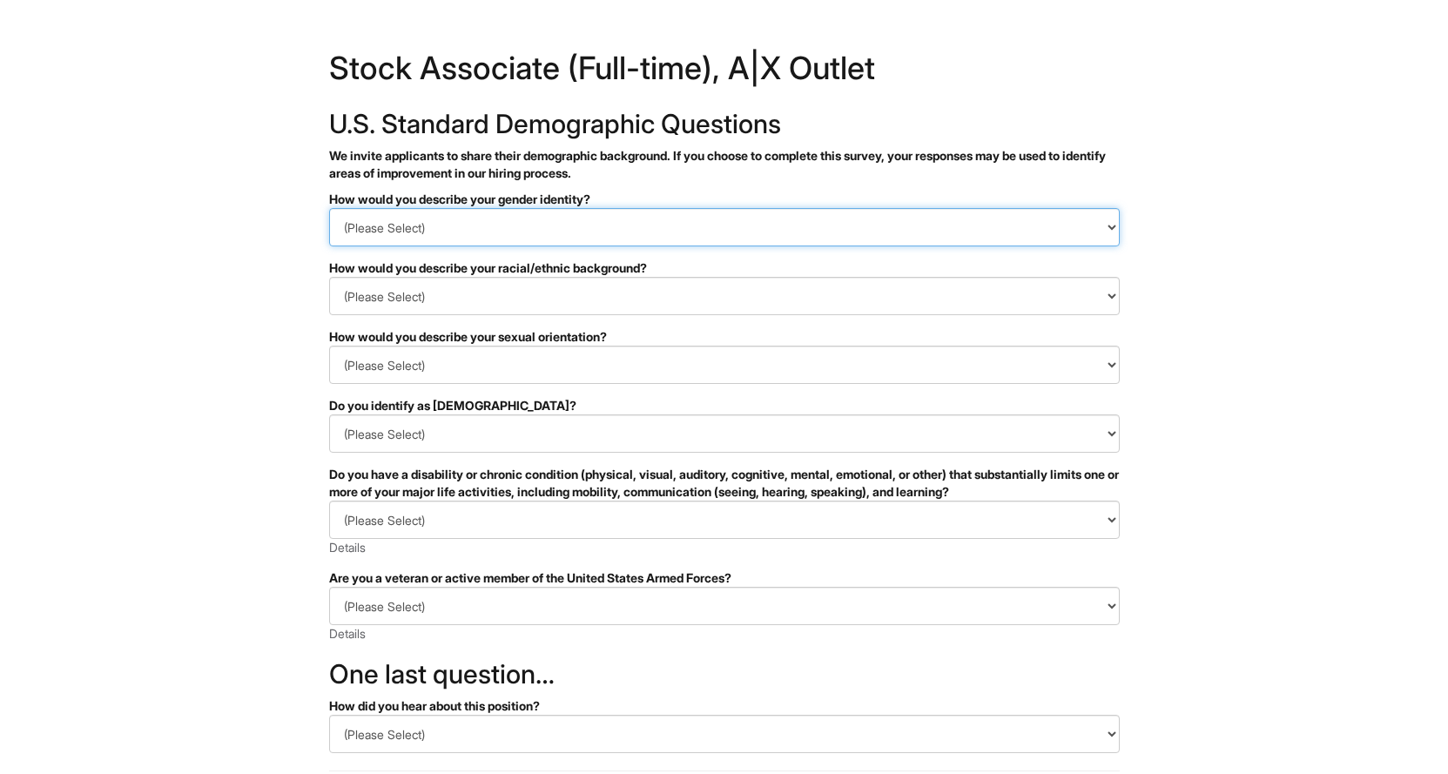
click at [603, 232] on select "(Please Select) Man Woman [DEMOGRAPHIC_DATA] I prefer to self-describe I don't …" at bounding box center [724, 227] width 791 height 38
select select "Man"
click at [329, 208] on select "(Please Select) Man Woman [DEMOGRAPHIC_DATA] I prefer to self-describe I don't …" at bounding box center [724, 227] width 791 height 38
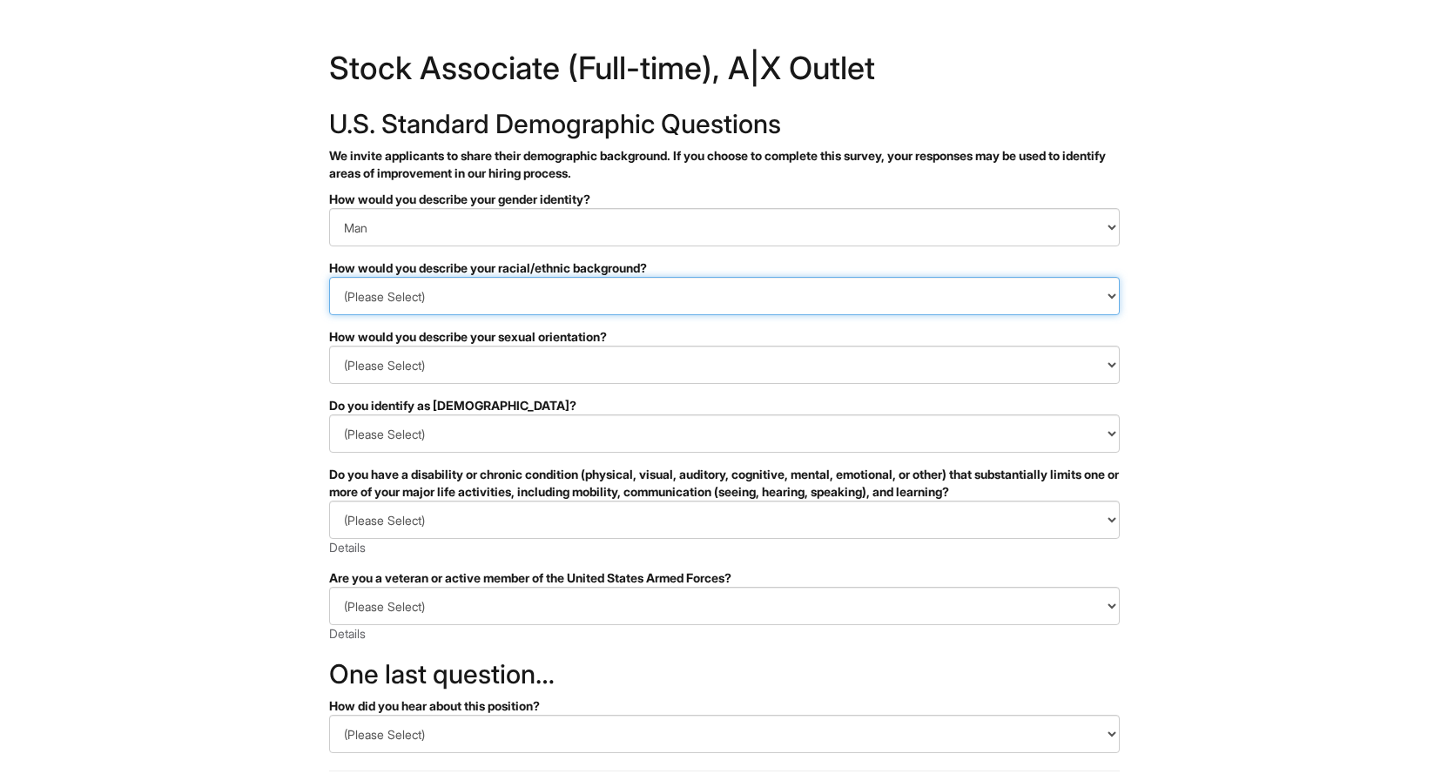
click at [522, 296] on select "(Please Select) [DEMOGRAPHIC_DATA] or of [DEMOGRAPHIC_DATA] descent [DEMOGRAPHI…" at bounding box center [724, 296] width 791 height 38
select select "Black or of [DEMOGRAPHIC_DATA] descent"
click at [329, 277] on select "(Please Select) [DEMOGRAPHIC_DATA] or of [DEMOGRAPHIC_DATA] descent [DEMOGRAPHI…" at bounding box center [724, 296] width 791 height 38
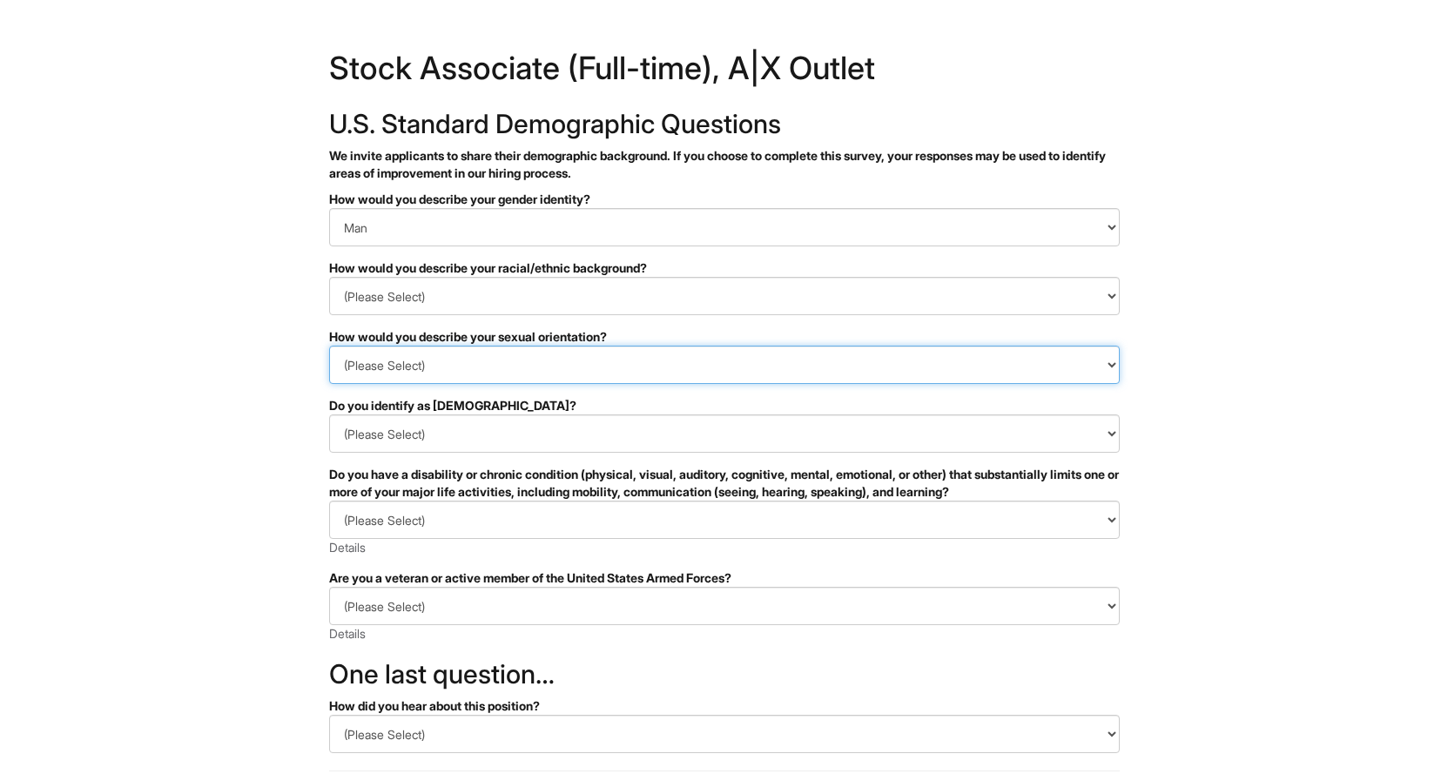
click at [470, 362] on select "(Please Select) [DEMOGRAPHIC_DATA] [DEMOGRAPHIC_DATA] and/or [DEMOGRAPHIC_DATA]…" at bounding box center [724, 365] width 791 height 38
select select "[DEMOGRAPHIC_DATA]"
click at [329, 346] on select "(Please Select) [DEMOGRAPHIC_DATA] [DEMOGRAPHIC_DATA] and/or [DEMOGRAPHIC_DATA]…" at bounding box center [724, 365] width 791 height 38
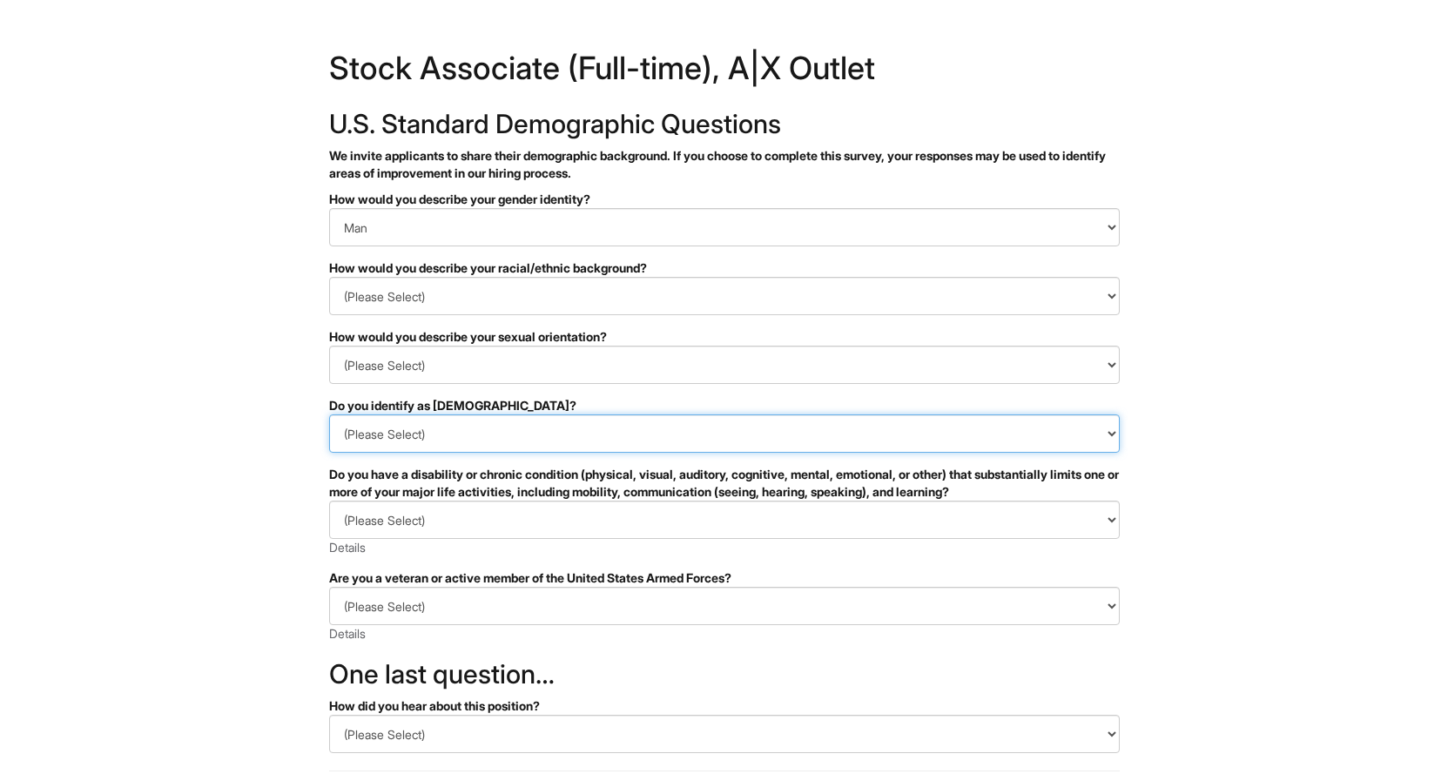
click at [445, 439] on select "(Please Select) Yes No I prefer to self-describe I don't wish to answer" at bounding box center [724, 433] width 791 height 38
select select "No"
click at [329, 414] on select "(Please Select) Yes No I prefer to self-describe I don't wish to answer" at bounding box center [724, 433] width 791 height 38
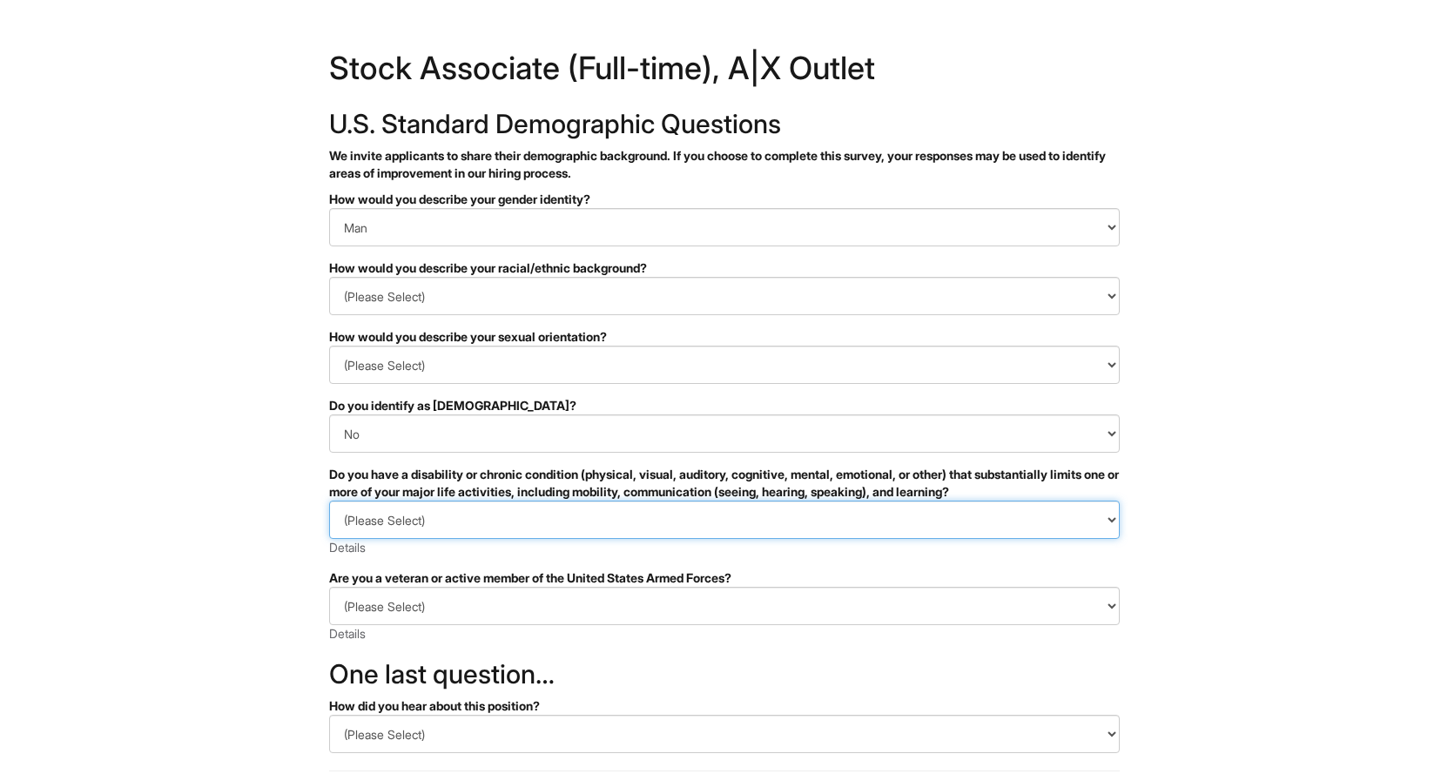
click at [442, 512] on select "(Please Select) YES, I HAVE A DISABILITY (or previously had a disability) NO, I…" at bounding box center [724, 520] width 791 height 38
select select "NO, I DON'T HAVE A DISABILITY"
click at [329, 501] on select "(Please Select) YES, I HAVE A DISABILITY (or previously had a disability) NO, I…" at bounding box center [724, 520] width 791 height 38
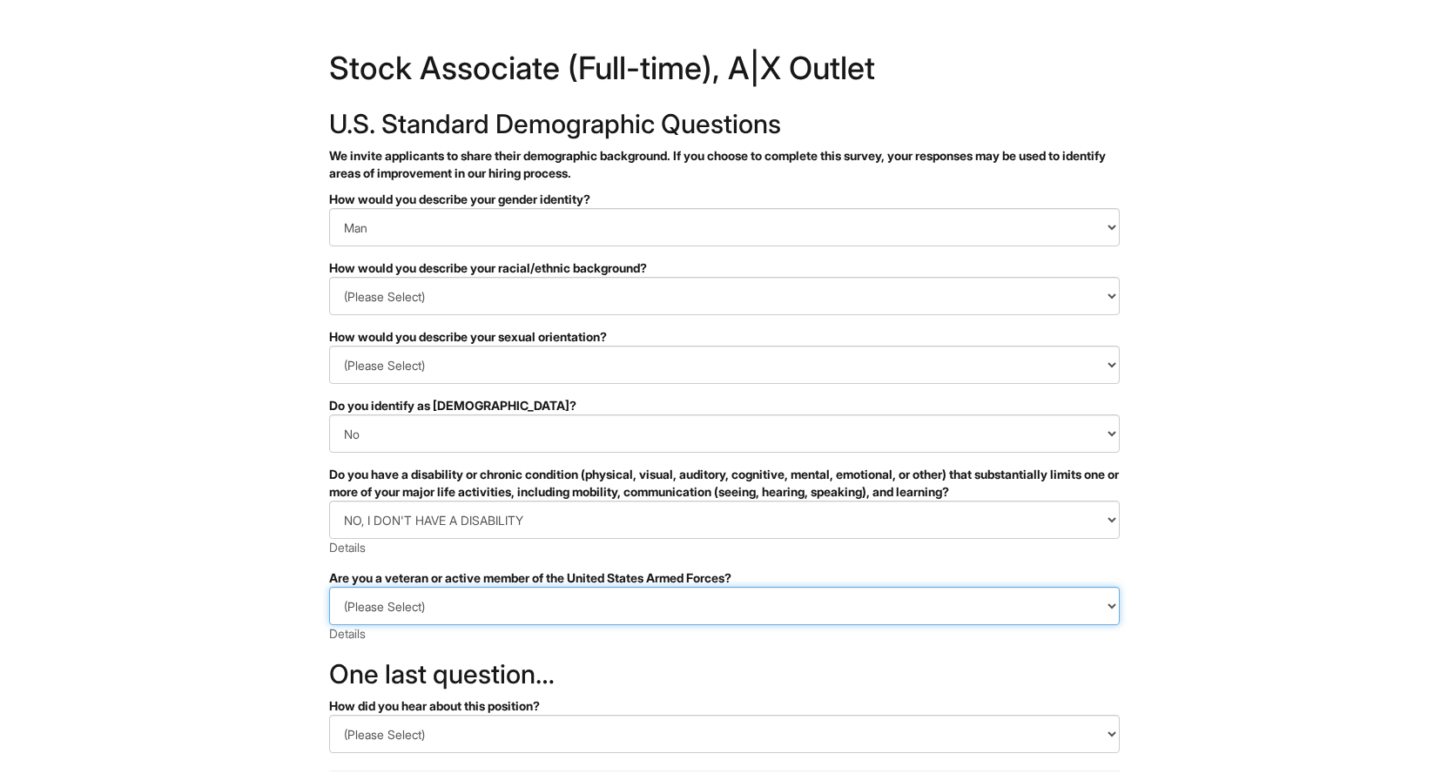
click at [441, 604] on select "(Please Select) I IDENTIFY AS ONE OR MORE OF THE CLASSIFICATIONS OF PROTECTED V…" at bounding box center [724, 606] width 791 height 38
select select "I AM NOT A PROTECTED VETERAN"
click at [329, 587] on select "(Please Select) I IDENTIFY AS ONE OR MORE OF THE CLASSIFICATIONS OF PROTECTED V…" at bounding box center [724, 606] width 791 height 38
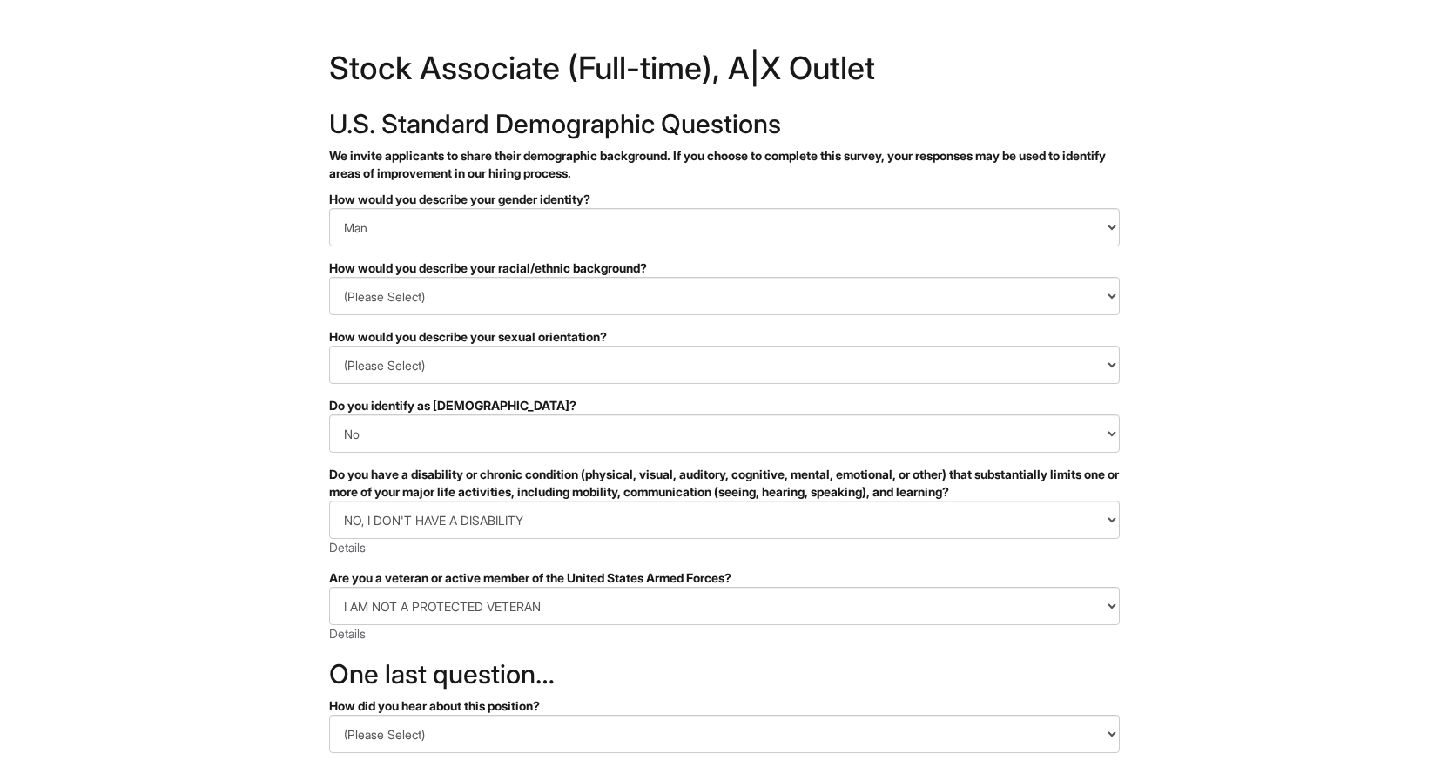
click at [191, 647] on html "&nbsp; ✔ 2 3 Stock Associate (Full-time), A|X Outlet U.S. Standard Demographic …" at bounding box center [724, 490] width 1448 height 980
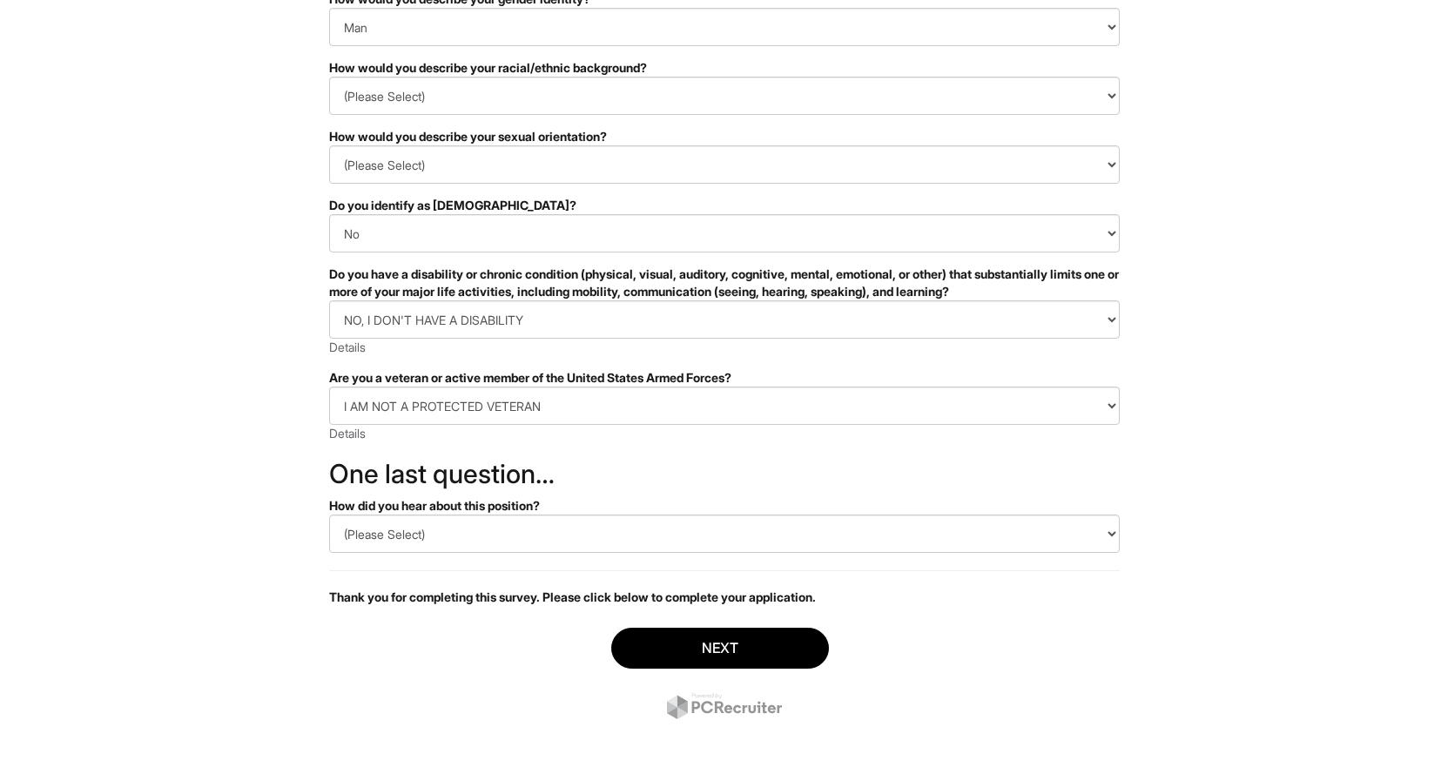
scroll to position [206, 0]
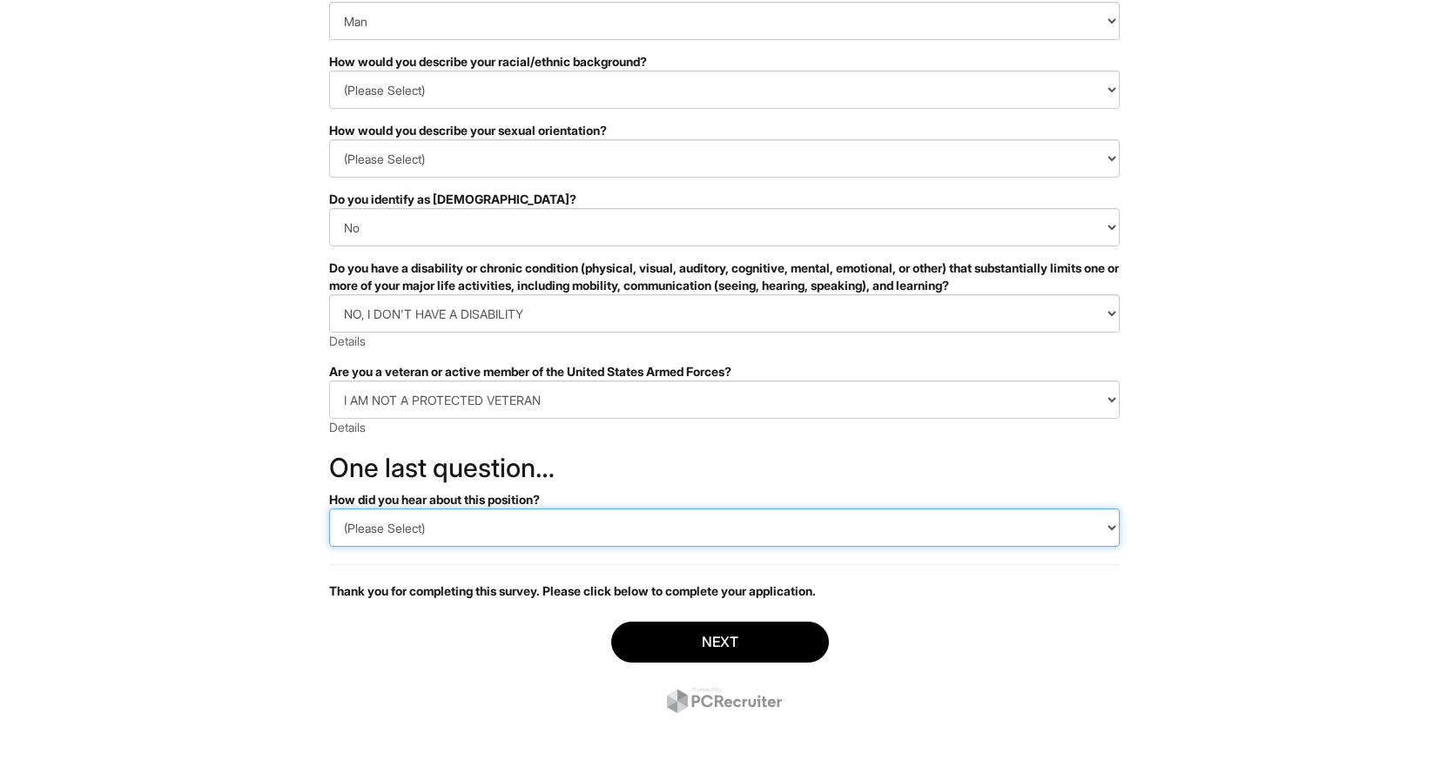
click at [399, 535] on select "(Please Select) CareerBuilder Indeed LinkedIn Monster Referral Other" at bounding box center [724, 527] width 791 height 38
select select "LinkedIn"
click at [329, 508] on select "(Please Select) CareerBuilder Indeed LinkedIn Monster Referral Other" at bounding box center [724, 527] width 791 height 38
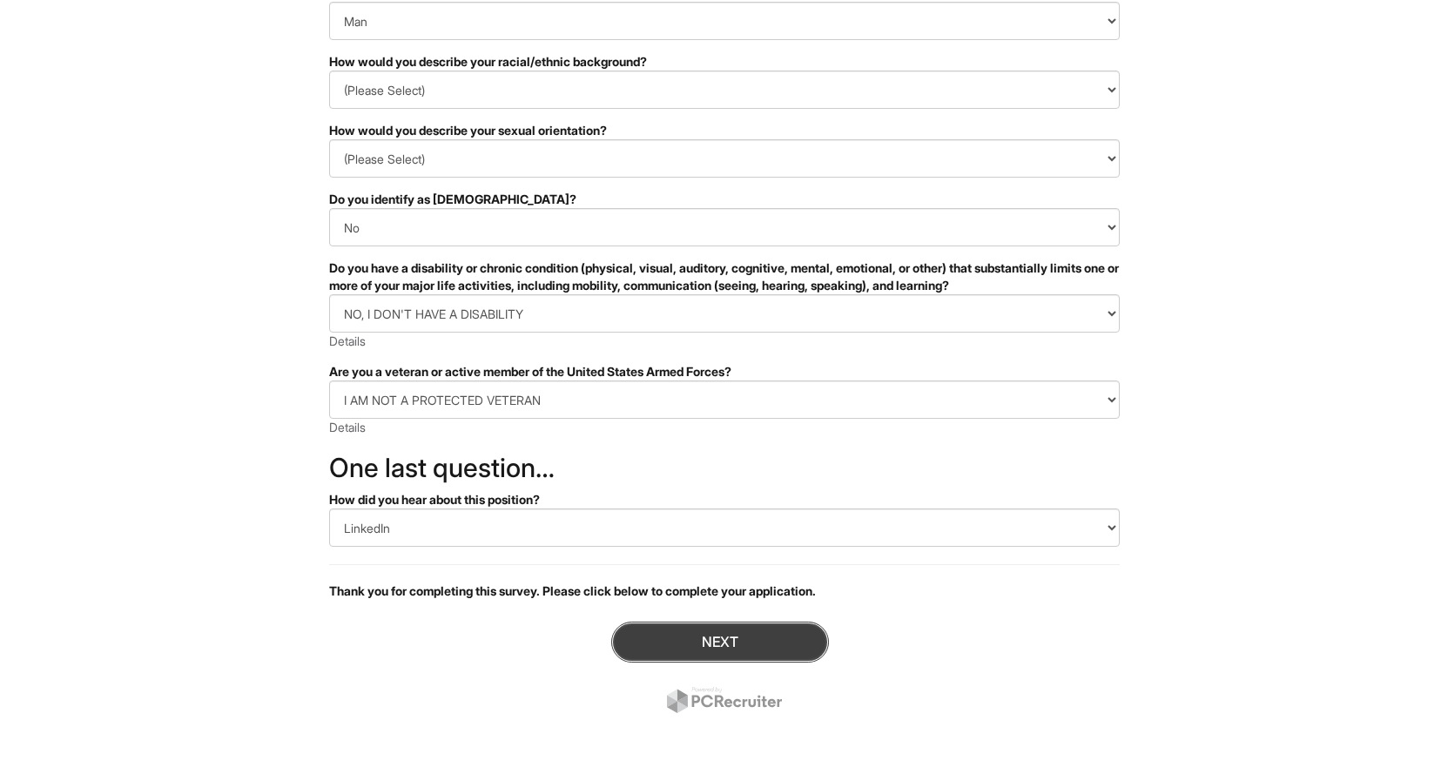
click at [690, 655] on button "Next" at bounding box center [720, 642] width 218 height 41
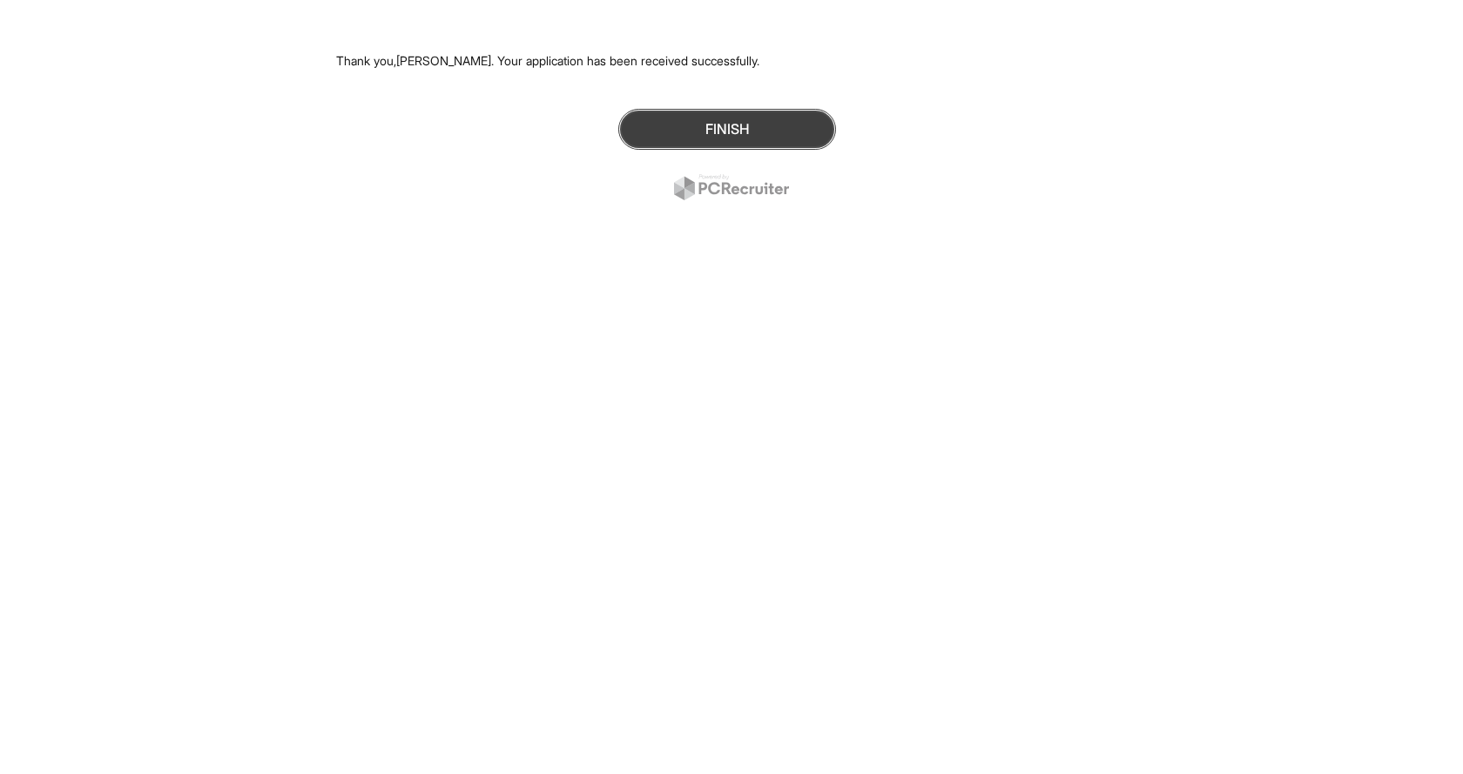
click at [723, 134] on button "Finish" at bounding box center [727, 129] width 218 height 41
